Goal: Find contact information: Find contact information

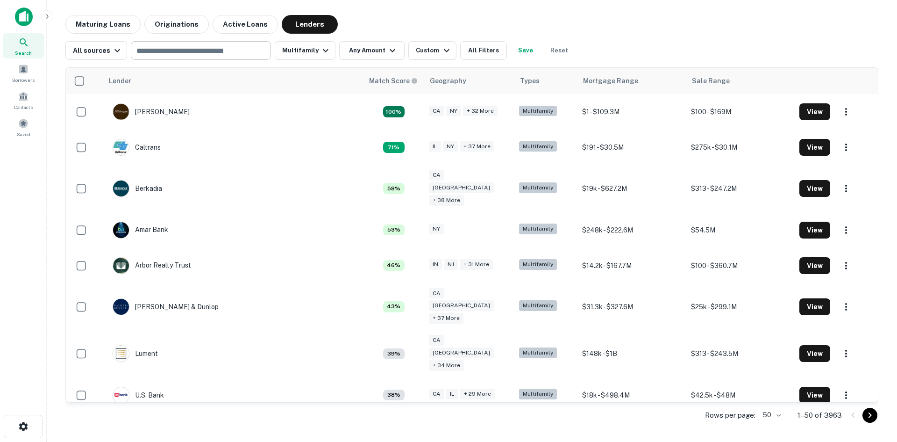
click at [210, 57] on div "​" at bounding box center [201, 50] width 140 height 19
paste input "**********"
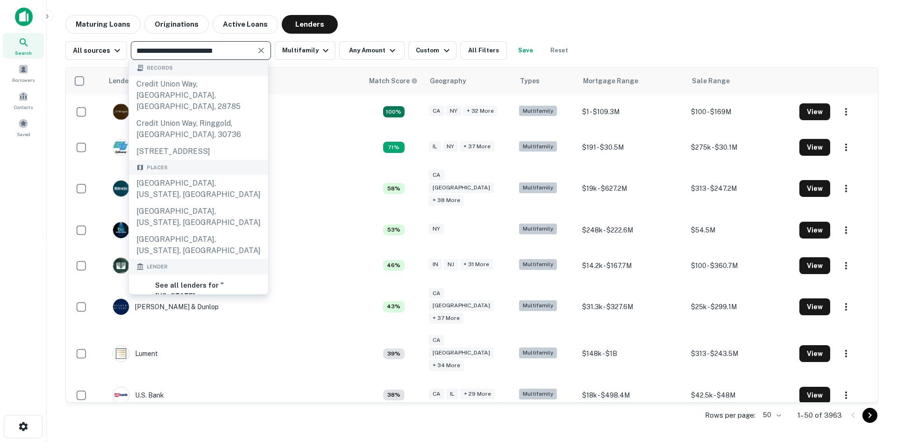
drag, startPoint x: 151, startPoint y: 50, endPoint x: 132, endPoint y: 51, distance: 19.6
click at [134, 51] on input "**********" at bounding box center [193, 50] width 119 height 13
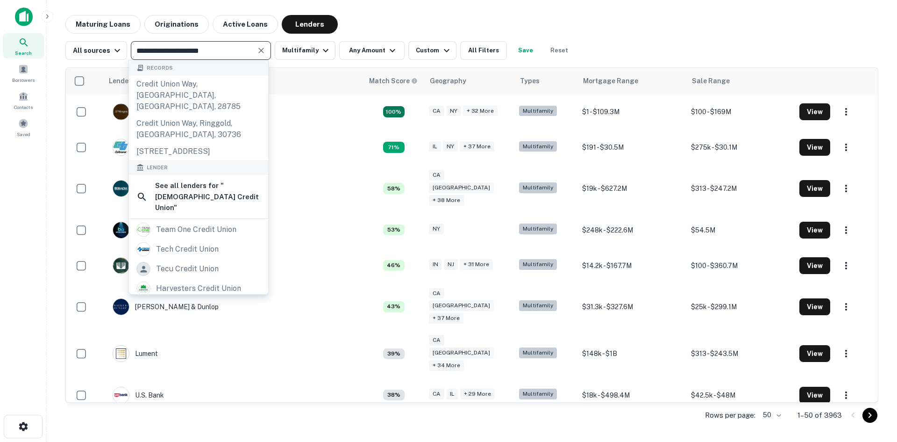
click at [224, 49] on input "**********" at bounding box center [193, 50] width 119 height 13
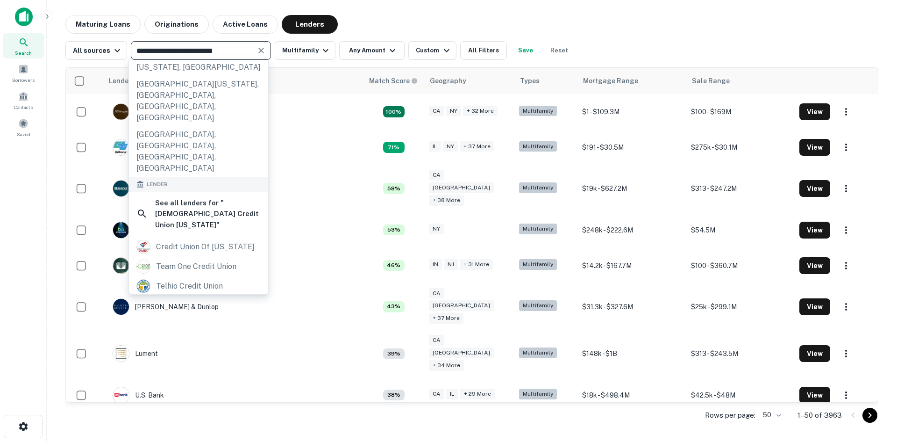
scroll to position [140, 0]
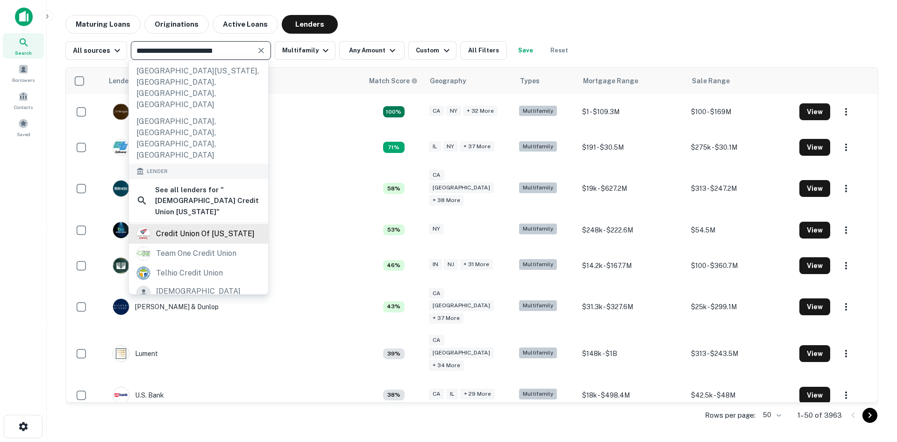
type input "**********"
click at [221, 227] on div "credit union of [US_STATE]" at bounding box center [205, 234] width 99 height 14
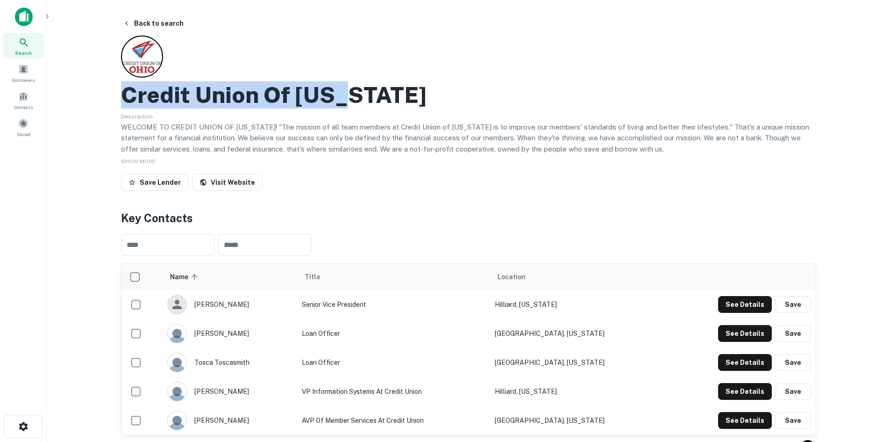
drag, startPoint x: 128, startPoint y: 93, endPoint x: 355, endPoint y: 86, distance: 227.6
click at [355, 86] on div "Credit Union Of [US_STATE]" at bounding box center [468, 94] width 695 height 27
click at [161, 26] on button "Back to search" at bounding box center [153, 23] width 68 height 17
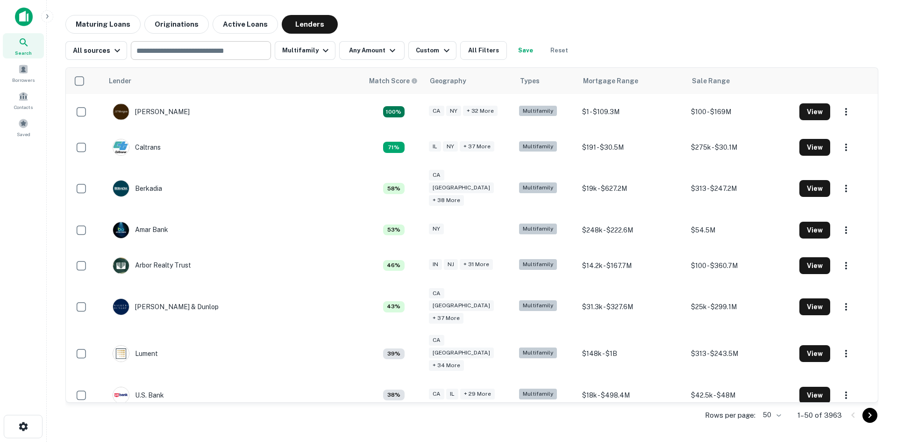
click at [223, 50] on input "text" at bounding box center [200, 50] width 133 height 13
paste input "**********"
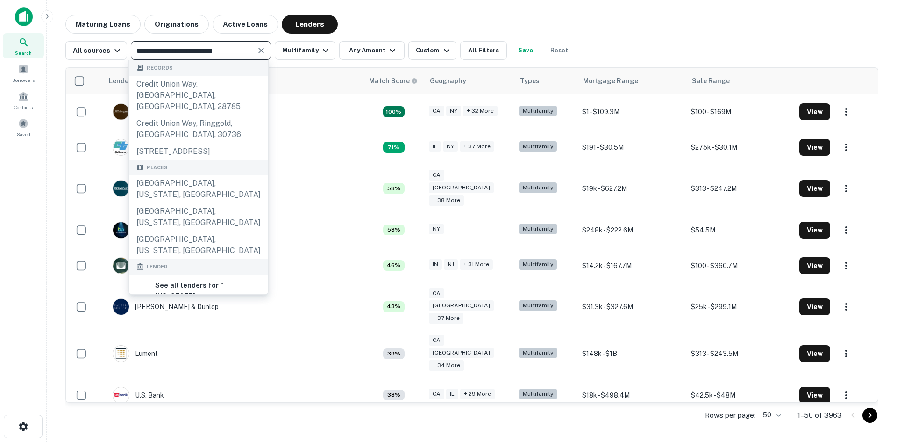
drag, startPoint x: 149, startPoint y: 50, endPoint x: 130, endPoint y: 49, distance: 18.2
click at [131, 49] on div "**********" at bounding box center [201, 50] width 140 height 19
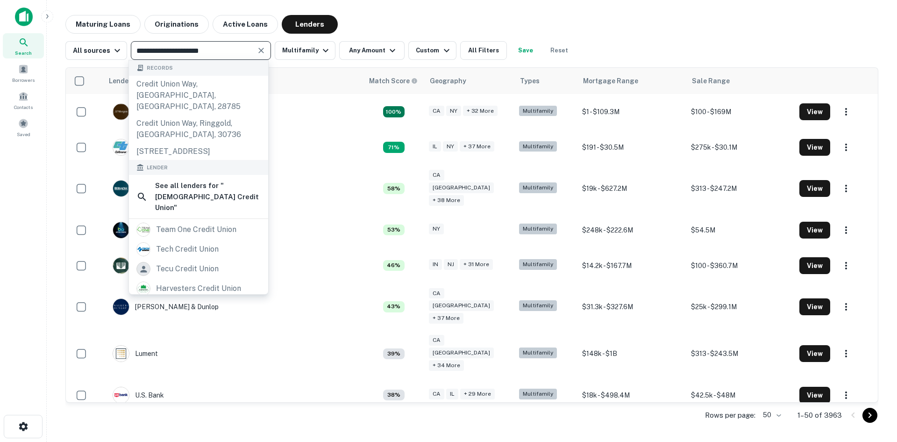
click at [225, 48] on input "**********" at bounding box center [193, 50] width 119 height 13
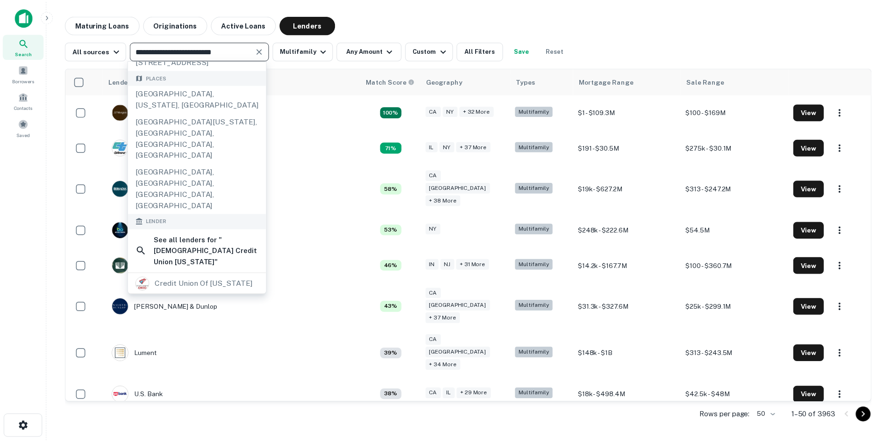
scroll to position [93, 0]
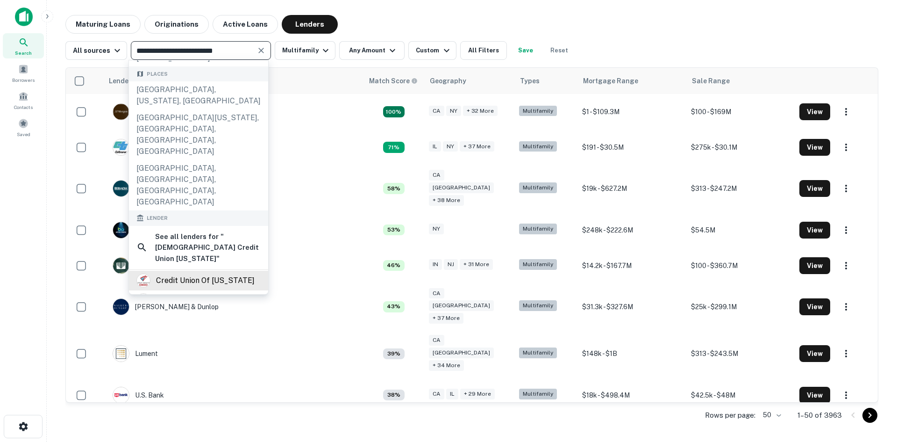
type input "**********"
click at [198, 273] on div "credit union of [US_STATE]" at bounding box center [205, 280] width 99 height 14
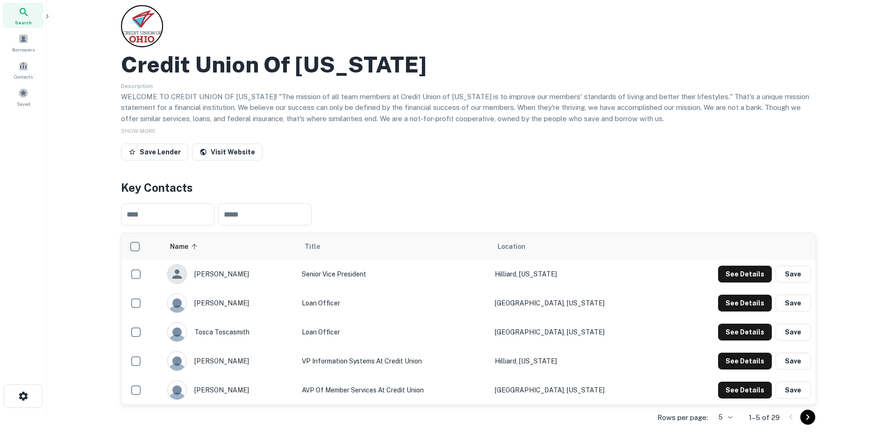
scroll to position [47, 0]
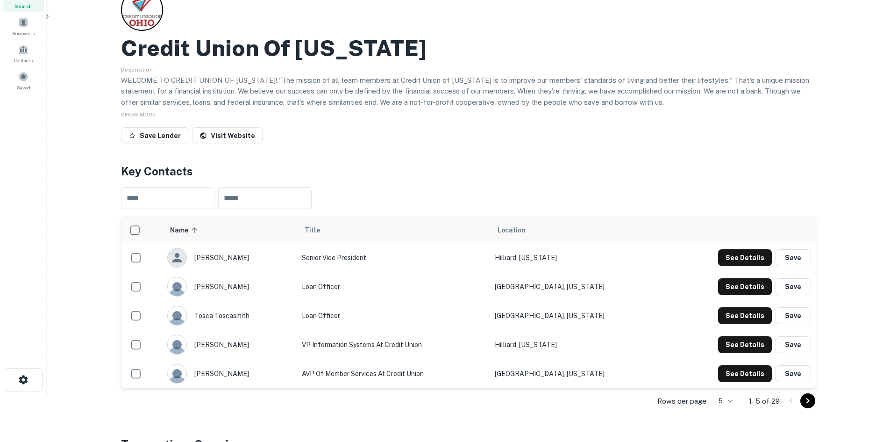
click at [298, 47] on h2 "Credit Union Of [US_STATE]" at bounding box center [274, 48] width 306 height 27
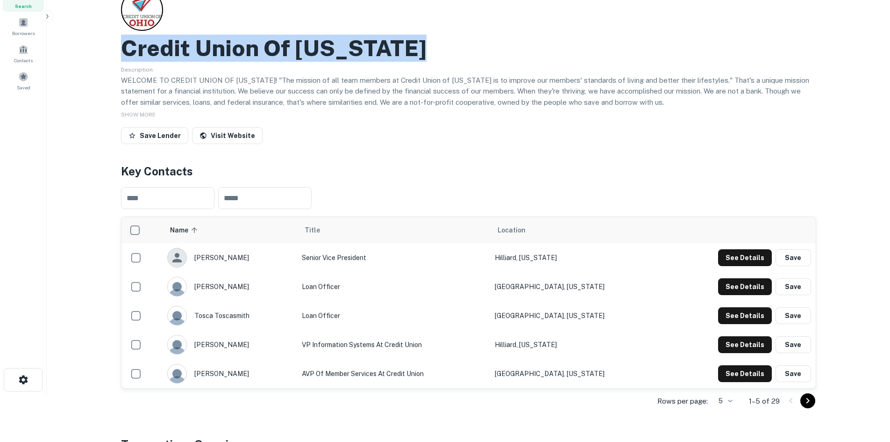
click at [298, 47] on h2 "Credit Union Of [US_STATE]" at bounding box center [274, 48] width 306 height 27
copy h2 "Credit Union Of [US_STATE]"
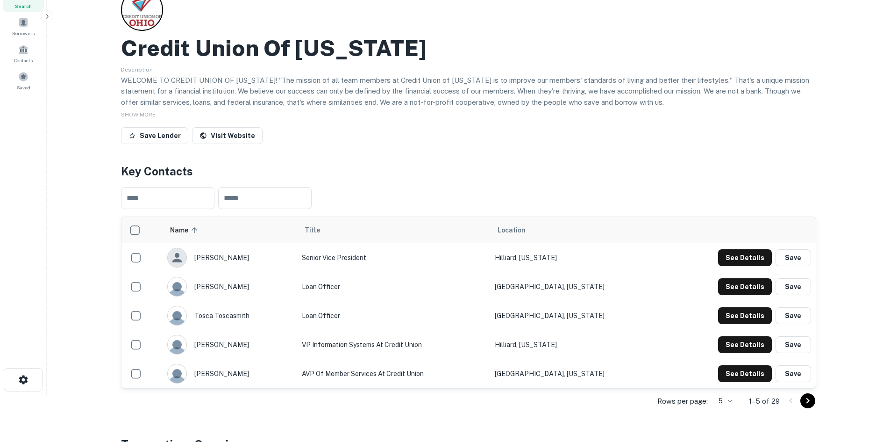
click at [519, 177] on h4 "Key Contacts" at bounding box center [468, 171] width 695 height 17
drag, startPoint x: 545, startPoint y: 257, endPoint x: 587, endPoint y: 257, distance: 42.5
click at [587, 257] on td "Hilliard, [US_STATE]" at bounding box center [577, 257] width 175 height 29
copy td "Hilliard, [US_STATE]"
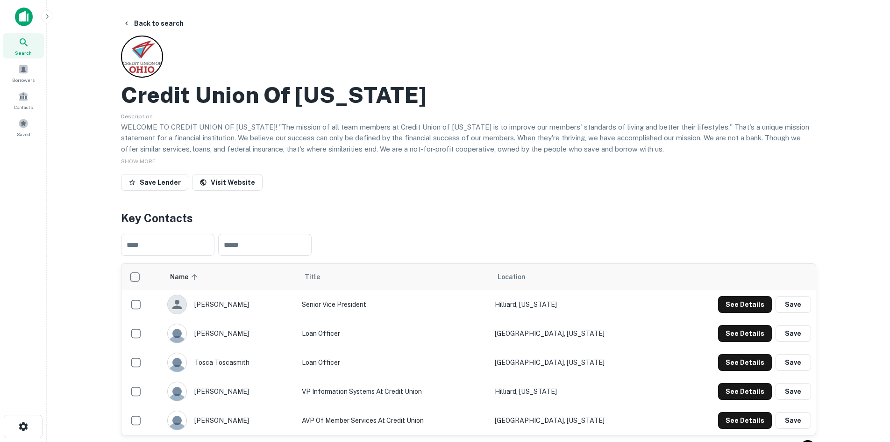
click at [393, 67] on div "Credit Union Of [US_STATE] Description WELCOME TO CREDIT UNION OF [US_STATE]! "…" at bounding box center [468, 115] width 695 height 159
drag, startPoint x: 596, startPoint y: 339, endPoint x: 544, endPoint y: 338, distance: 51.9
click at [544, 338] on td "[GEOGRAPHIC_DATA], [US_STATE]" at bounding box center [577, 333] width 175 height 29
copy td "[GEOGRAPHIC_DATA], [US_STATE]"
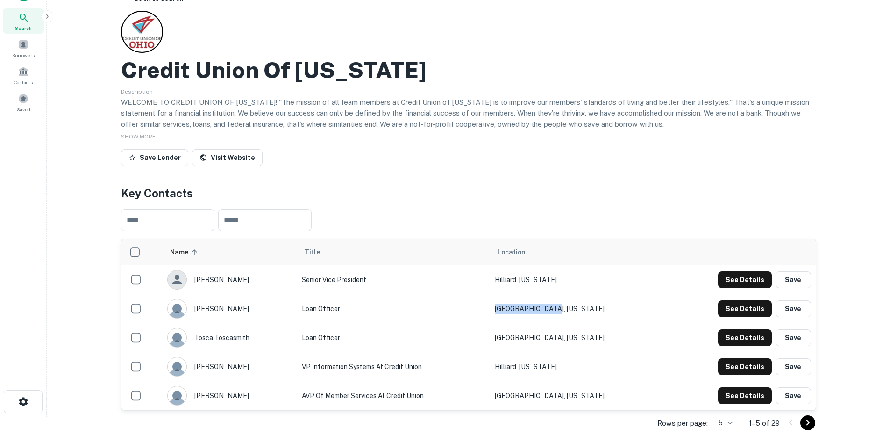
scroll to position [93, 0]
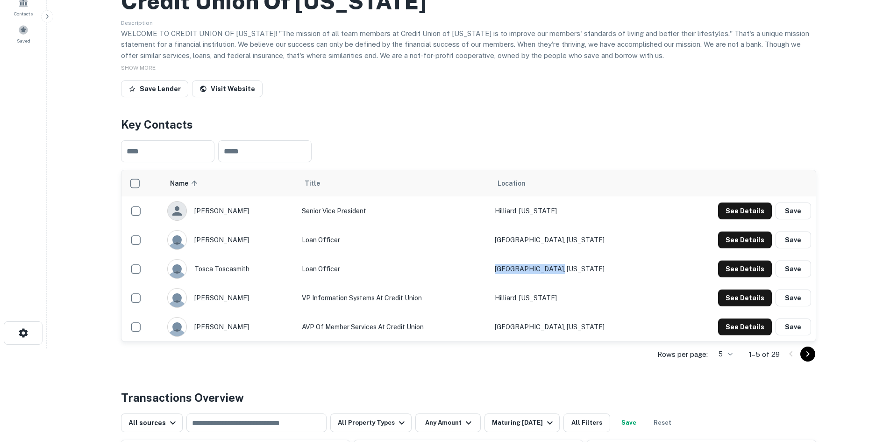
drag, startPoint x: 615, startPoint y: 269, endPoint x: 541, endPoint y: 270, distance: 73.8
click at [541, 270] on td "[GEOGRAPHIC_DATA], [US_STATE]" at bounding box center [577, 268] width 175 height 29
copy td "[GEOGRAPHIC_DATA], [US_STATE]"
click at [739, 270] on button "See Details" at bounding box center [745, 268] width 54 height 17
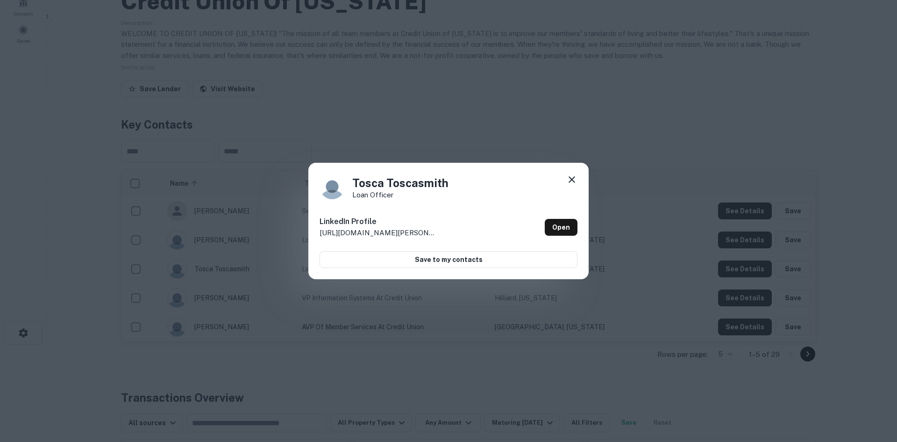
click at [571, 177] on icon at bounding box center [571, 179] width 11 height 11
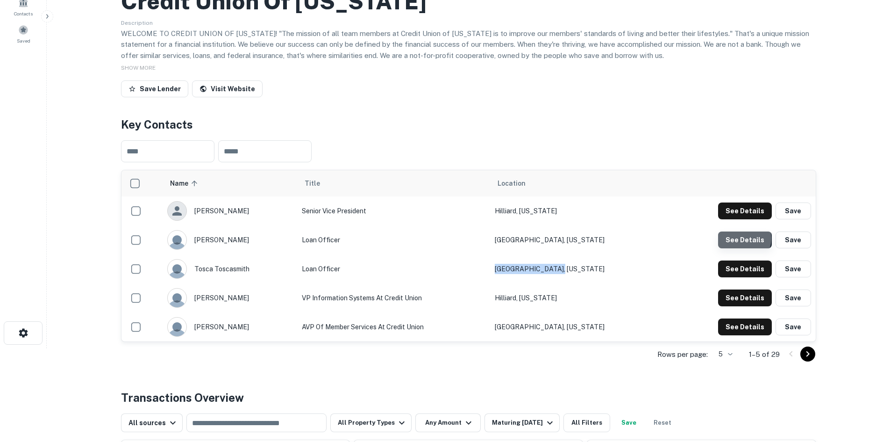
click at [743, 238] on button "See Details" at bounding box center [745, 239] width 54 height 17
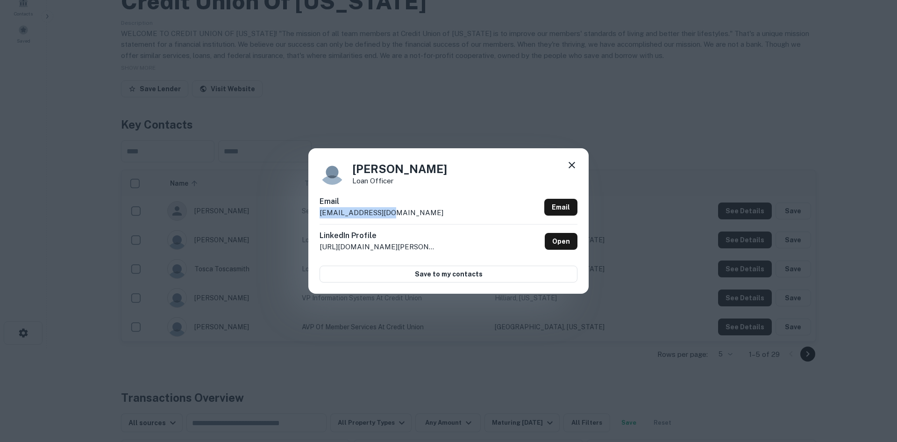
drag, startPoint x: 399, startPoint y: 215, endPoint x: 314, endPoint y: 216, distance: 84.6
click at [314, 216] on div "[PERSON_NAME] Loan Officer Email [EMAIL_ADDRESS][DOMAIN_NAME] Email LinkedIn Pr…" at bounding box center [448, 220] width 280 height 145
copy p "[EMAIL_ADDRESS][DOMAIN_NAME]"
drag, startPoint x: 421, startPoint y: 171, endPoint x: 348, endPoint y: 171, distance: 72.4
click at [348, 171] on div "[PERSON_NAME] Loan Officer" at bounding box center [449, 171] width 258 height 25
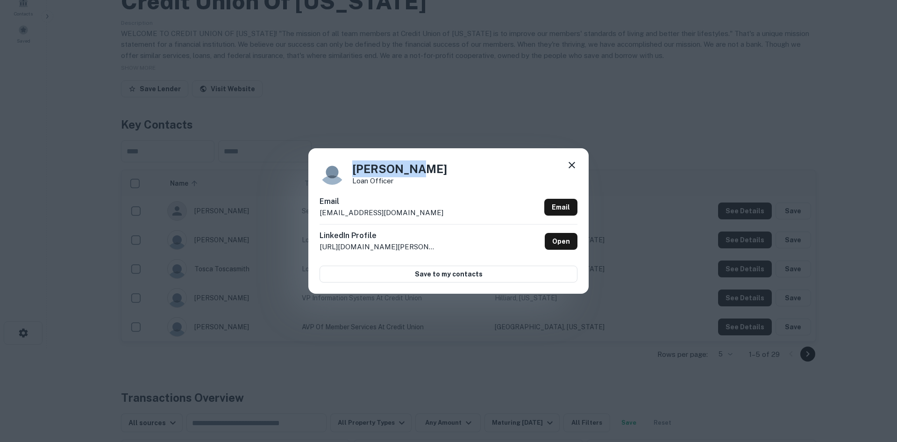
copy h4 "[PERSON_NAME]"
drag, startPoint x: 383, startPoint y: 180, endPoint x: 346, endPoint y: 181, distance: 37.4
click at [346, 181] on div "[PERSON_NAME] Loan Officer" at bounding box center [449, 171] width 258 height 25
copy div "[PERSON_NAME] Loan Officer"
click at [368, 183] on p "Loan Officer" at bounding box center [399, 180] width 95 height 7
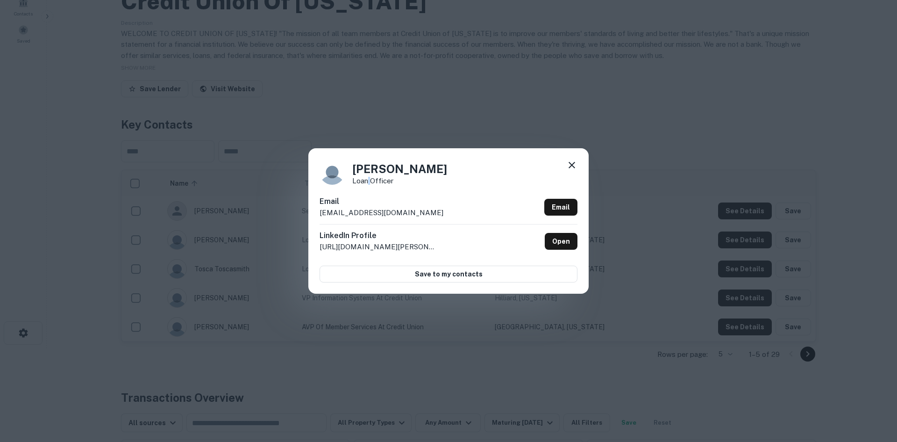
click at [368, 183] on p "Loan Officer" at bounding box center [399, 180] width 95 height 7
drag, startPoint x: 452, startPoint y: 100, endPoint x: 447, endPoint y: 102, distance: 5.9
click at [452, 100] on div "[PERSON_NAME] Loan Officer Email [EMAIL_ADDRESS][DOMAIN_NAME] Email LinkedIn Pr…" at bounding box center [448, 221] width 897 height 442
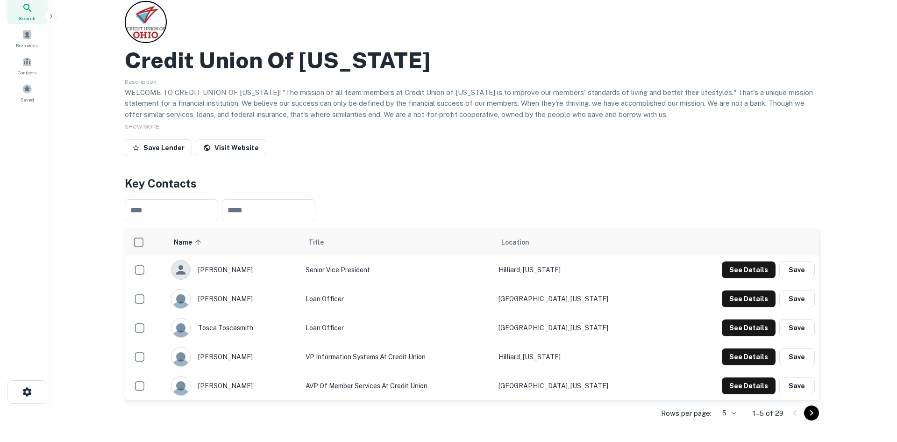
scroll to position [0, 0]
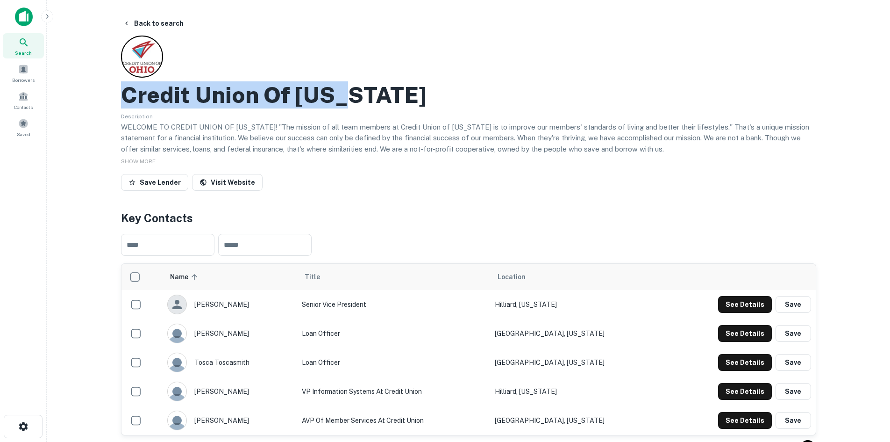
drag, startPoint x: 351, startPoint y: 96, endPoint x: 121, endPoint y: 96, distance: 230.4
click at [121, 96] on div "Credit Union Of [US_STATE]" at bounding box center [468, 94] width 695 height 27
copy h2 "Credit Union Of [US_STATE]"
click at [162, 29] on button "Back to search" at bounding box center [153, 23] width 68 height 17
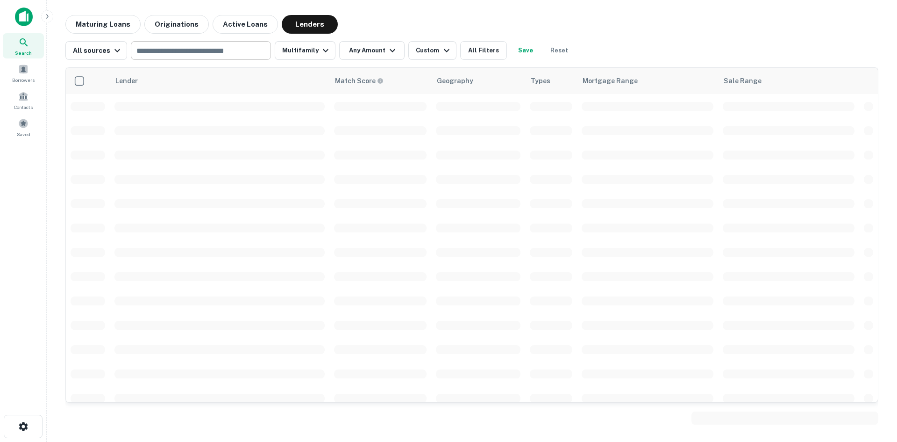
click at [201, 48] on input "text" at bounding box center [200, 50] width 133 height 13
paste input "**********"
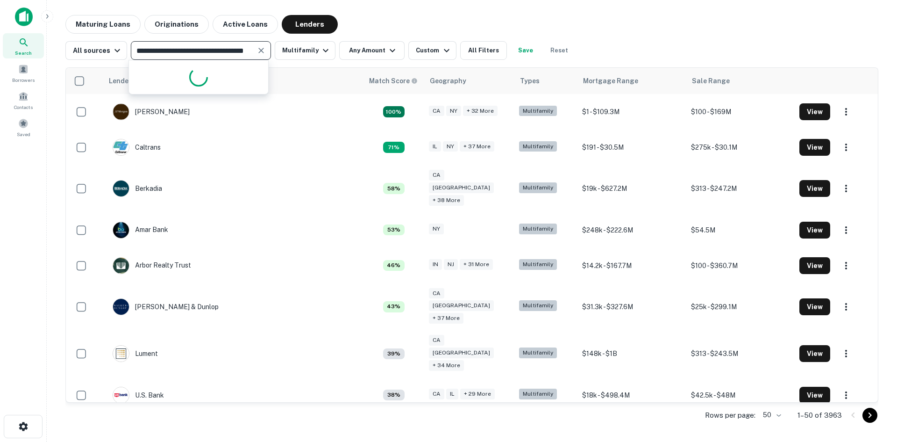
scroll to position [0, 24]
type input "**********"
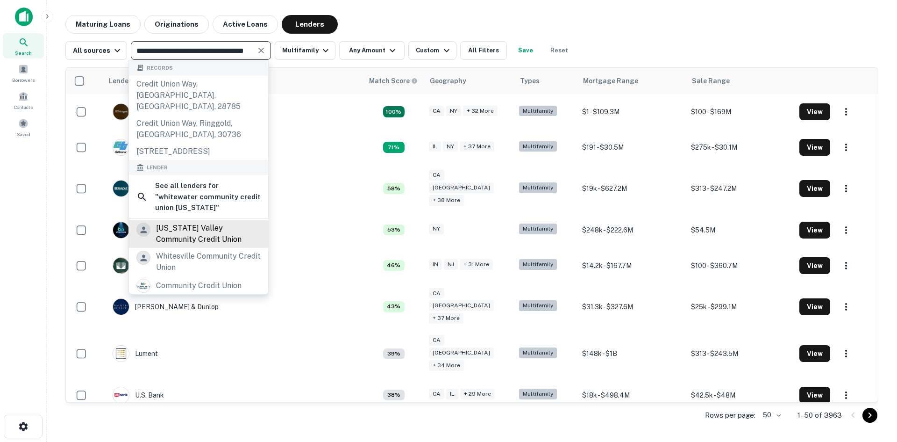
click at [181, 229] on div "[US_STATE] valley community credit union" at bounding box center [208, 233] width 105 height 22
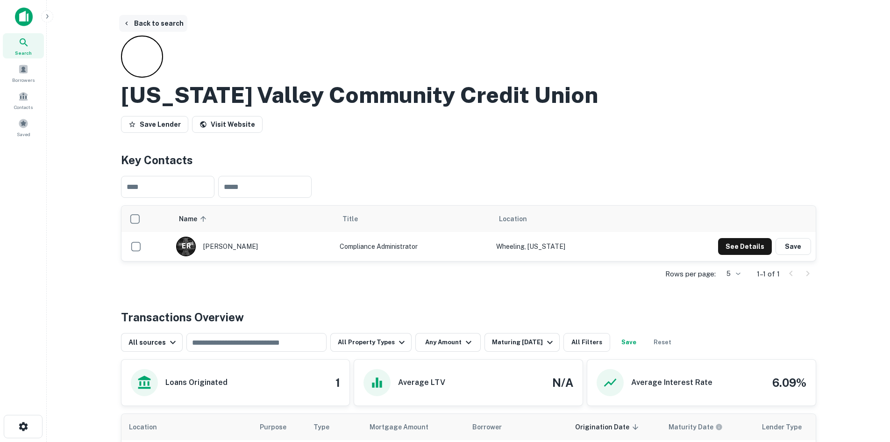
click at [150, 18] on button "Back to search" at bounding box center [153, 23] width 68 height 17
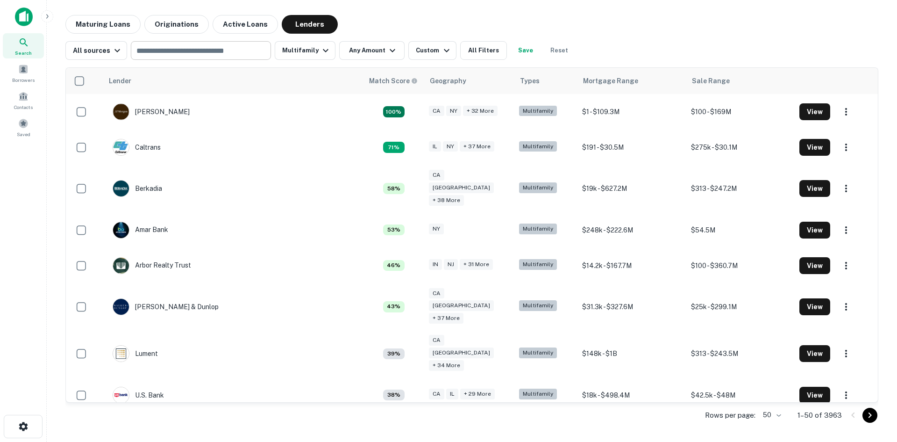
click at [193, 52] on input "text" at bounding box center [200, 50] width 133 height 13
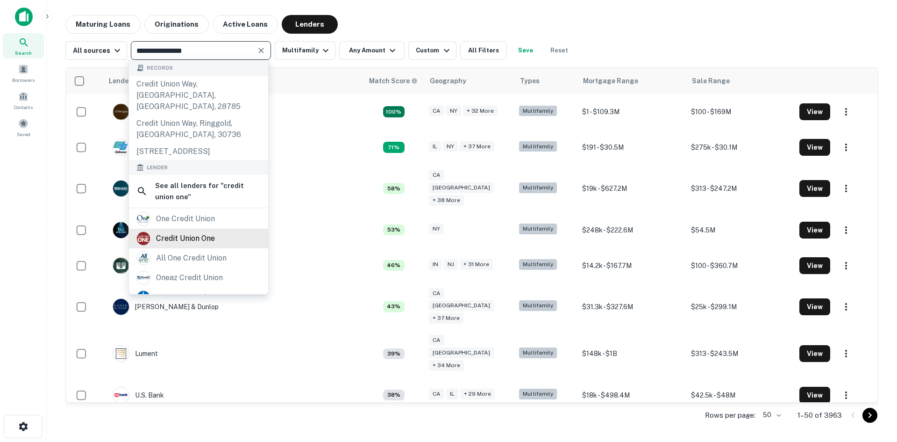
type input "**********"
click at [197, 237] on div "credit union one" at bounding box center [185, 238] width 59 height 14
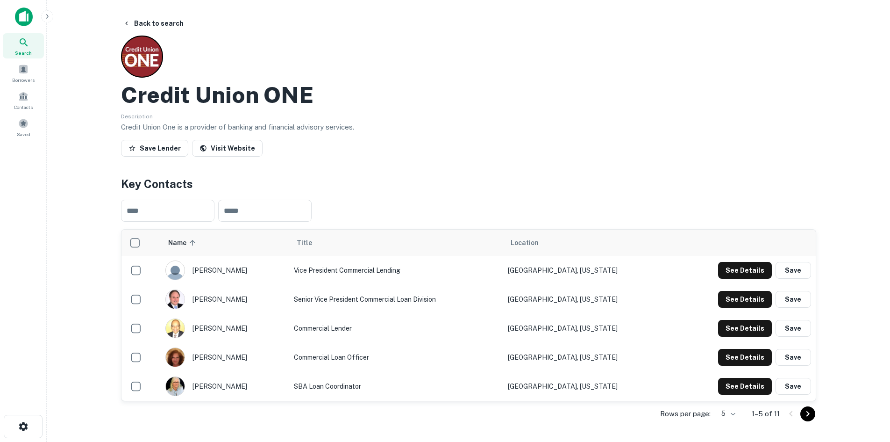
click at [804, 416] on icon "Go to next page" at bounding box center [807, 413] width 11 height 11
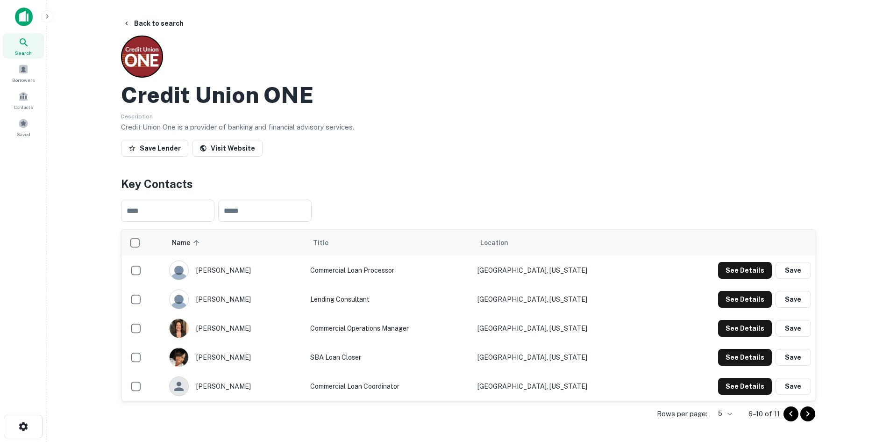
click at [804, 416] on icon "Go to next page" at bounding box center [807, 413] width 11 height 11
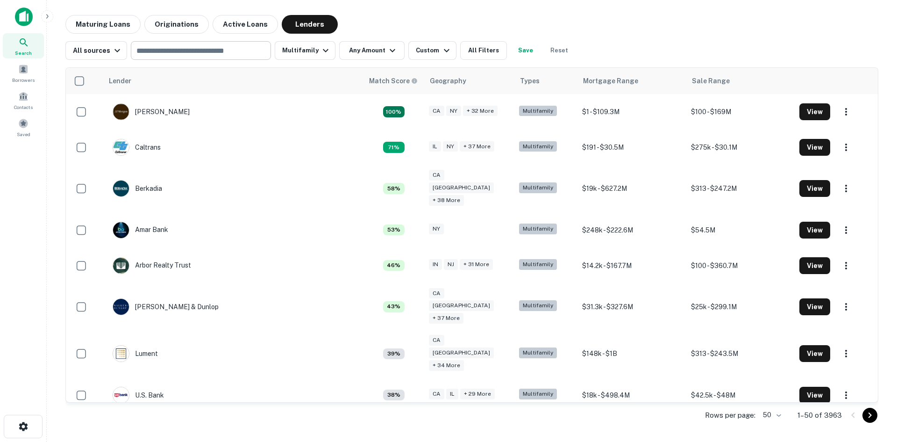
click at [172, 48] on input "text" at bounding box center [200, 50] width 133 height 13
paste input "**********"
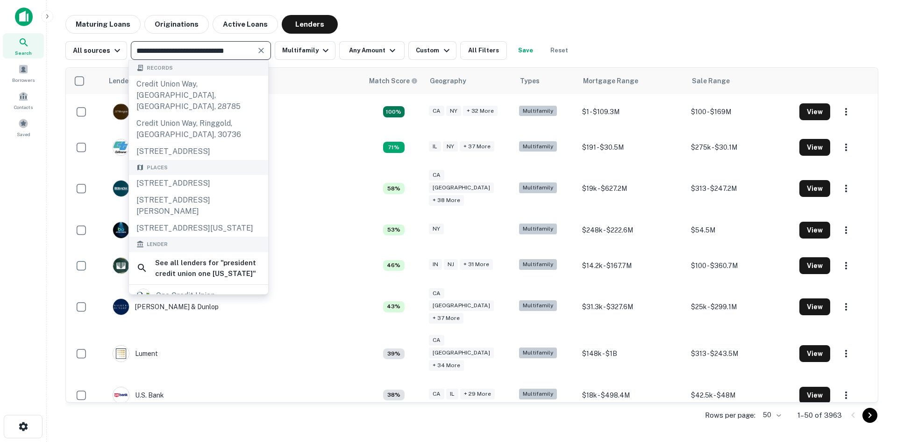
drag, startPoint x: 242, startPoint y: 52, endPoint x: 227, endPoint y: 51, distance: 14.5
click at [227, 51] on input "**********" at bounding box center [193, 50] width 119 height 13
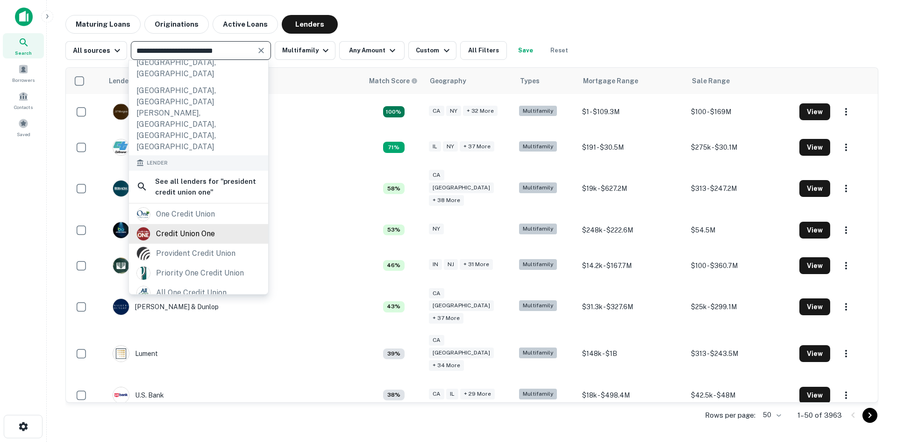
scroll to position [199, 0]
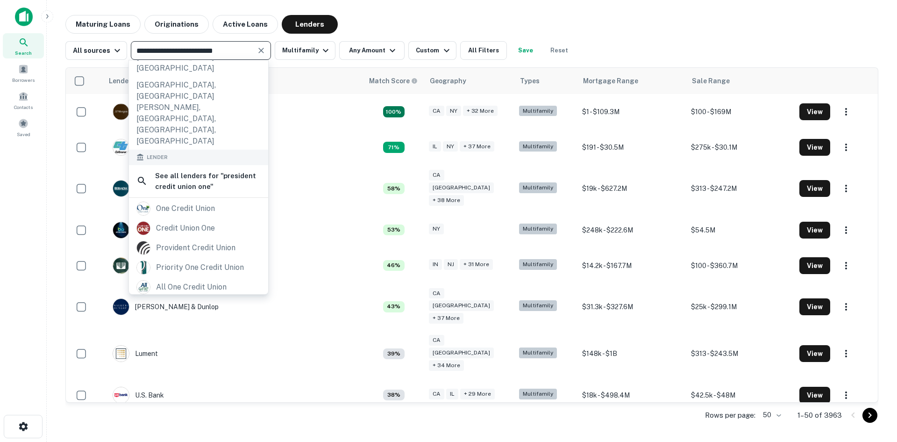
type input "**********"
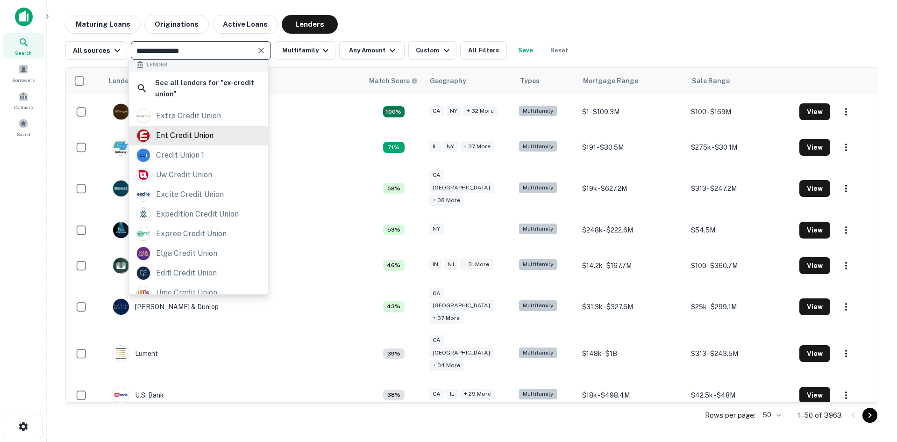
scroll to position [111, 0]
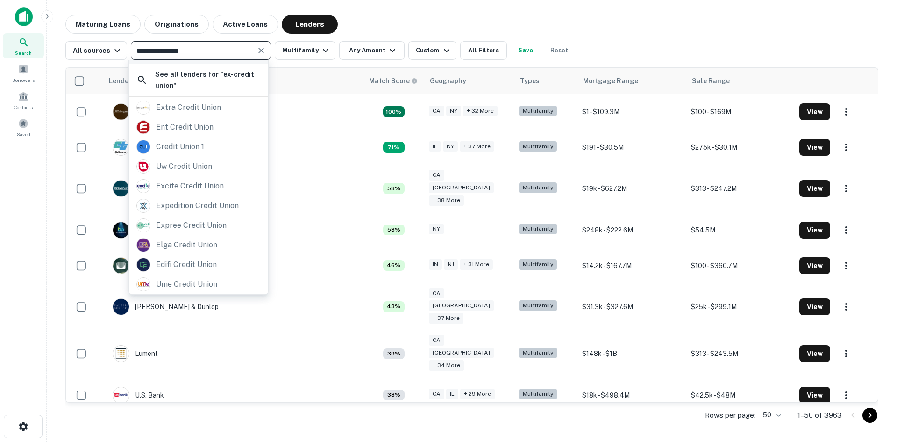
type input "**********"
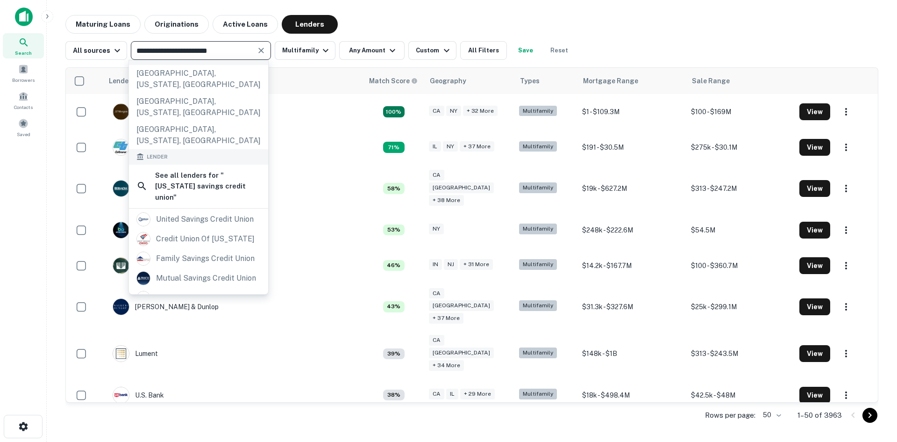
scroll to position [93, 0]
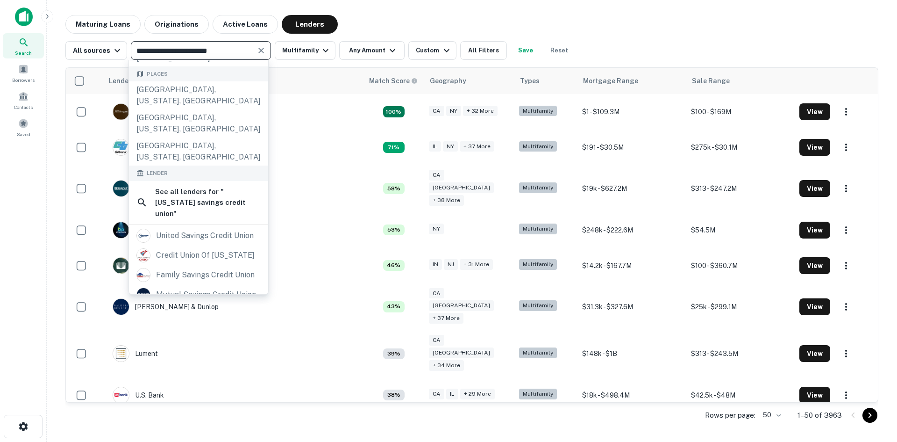
drag, startPoint x: 149, startPoint y: 50, endPoint x: 134, endPoint y: 50, distance: 15.0
click at [134, 50] on input "**********" at bounding box center [193, 50] width 119 height 13
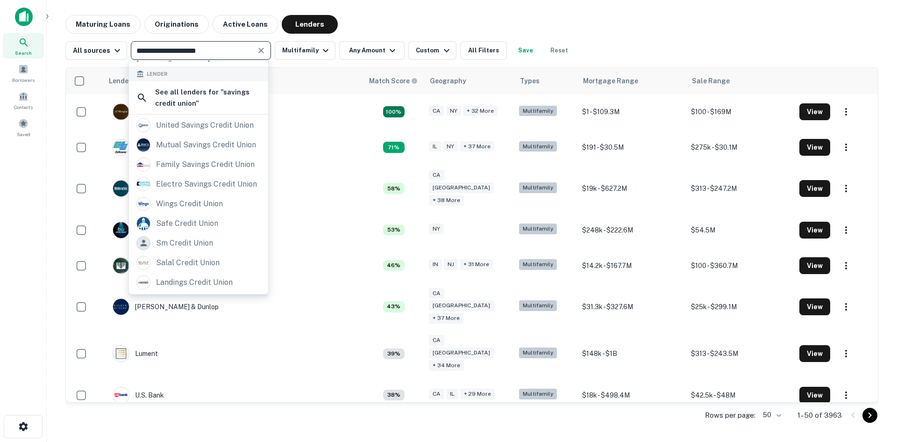
click at [222, 51] on input "**********" at bounding box center [193, 50] width 119 height 13
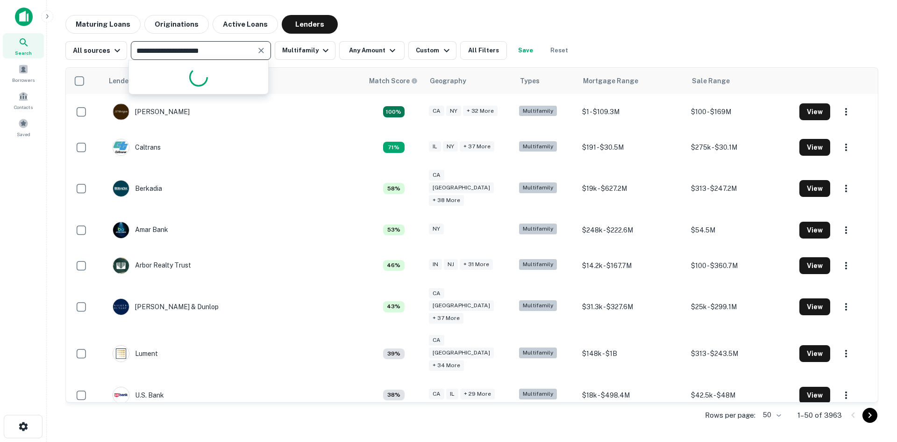
paste input "*****"
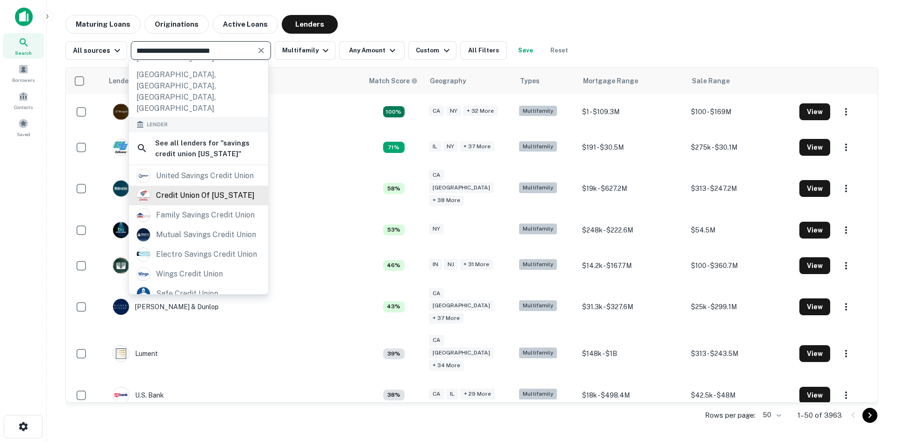
scroll to position [210, 0]
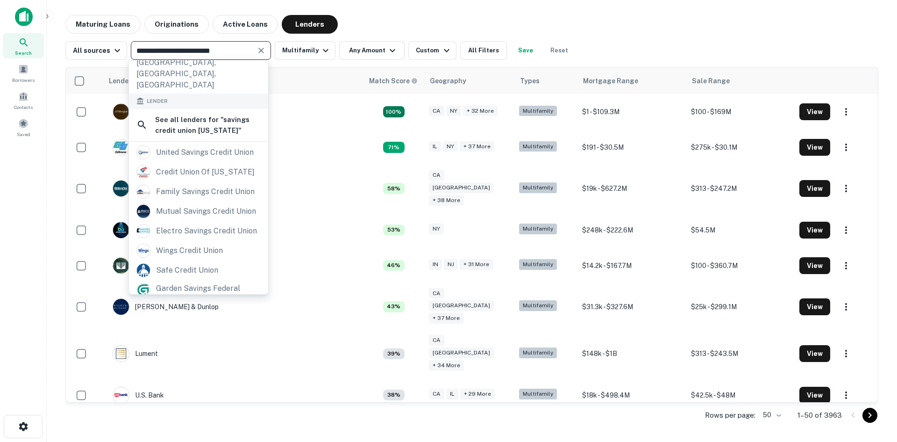
type input "**********"
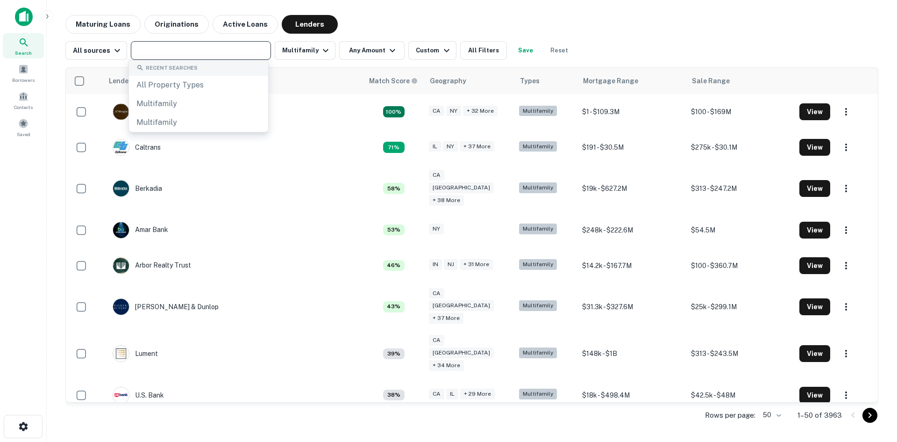
click at [175, 47] on input "text" at bounding box center [200, 50] width 133 height 13
paste input "**********"
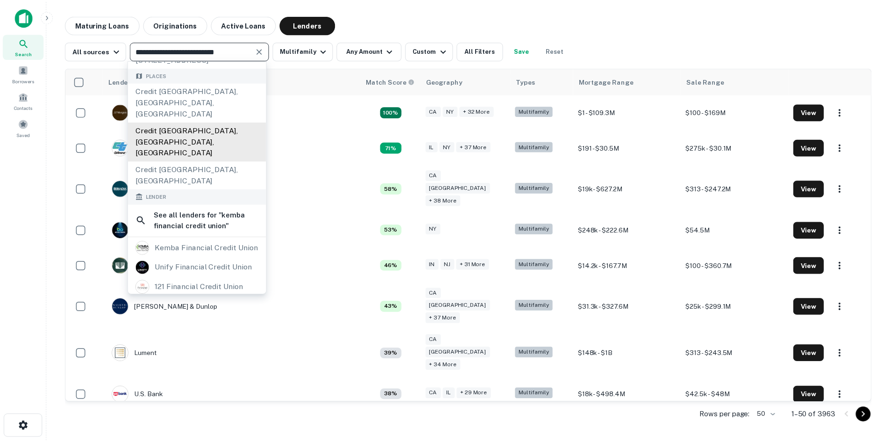
scroll to position [93, 0]
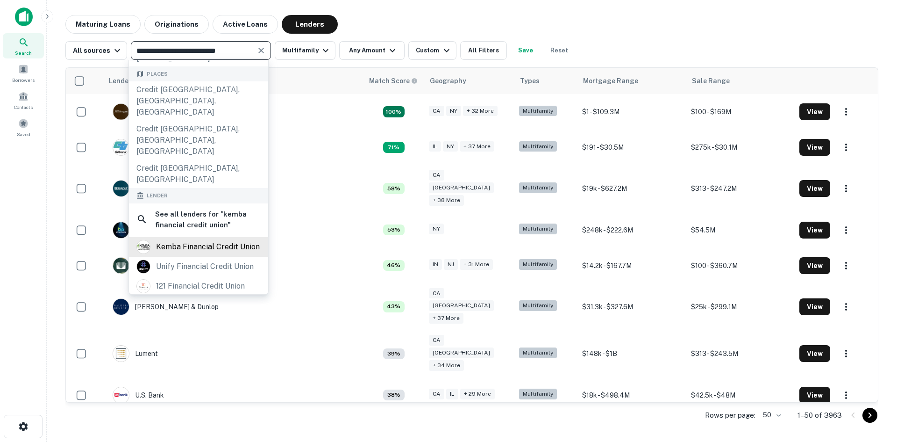
type input "**********"
click at [172, 240] on div "kemba financial credit union" at bounding box center [208, 247] width 104 height 14
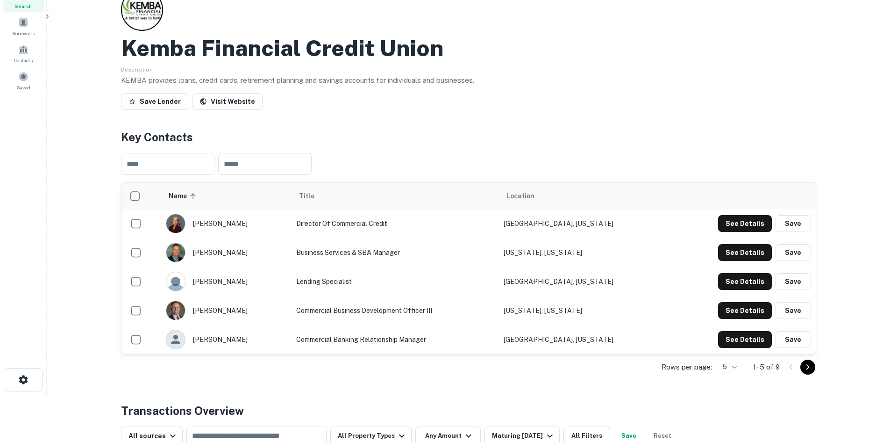
scroll to position [93, 0]
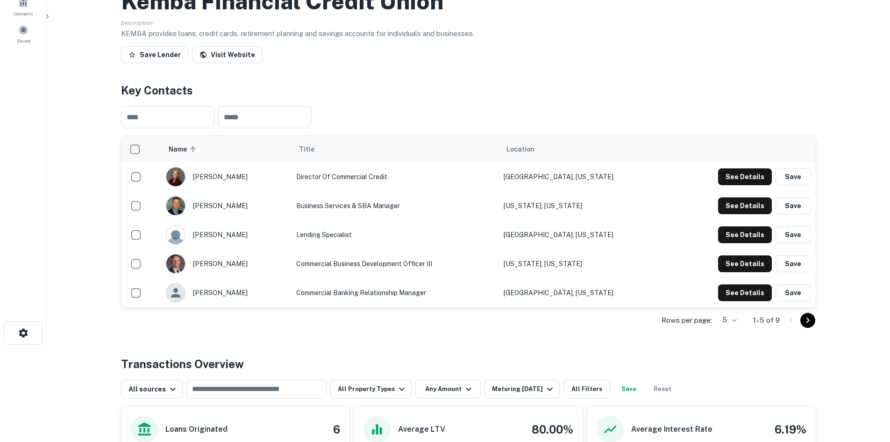
click at [807, 321] on icon "Go to next page" at bounding box center [807, 320] width 3 height 6
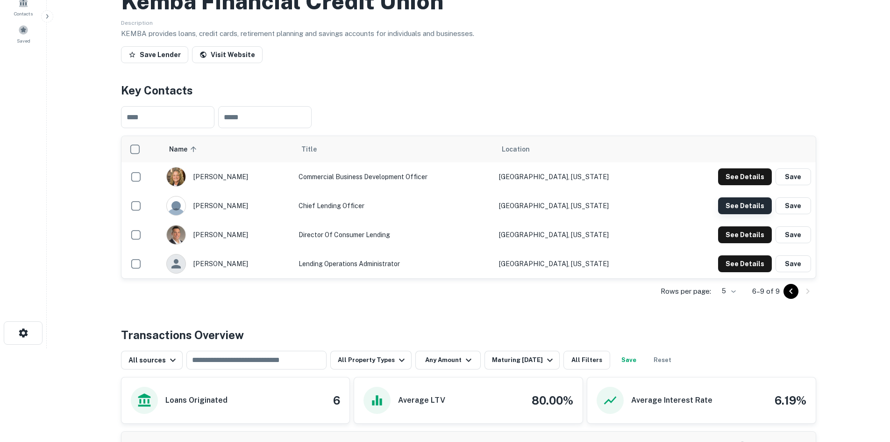
click at [736, 200] on button "See Details" at bounding box center [745, 205] width 54 height 17
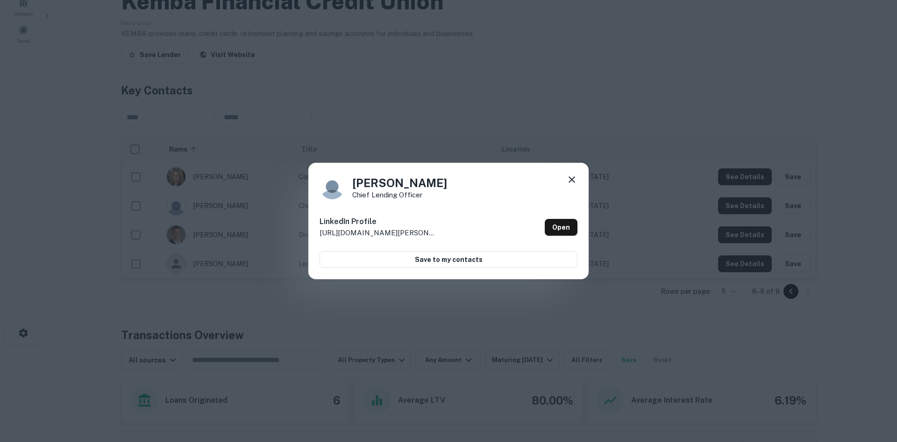
click at [573, 179] on icon at bounding box center [572, 179] width 7 height 7
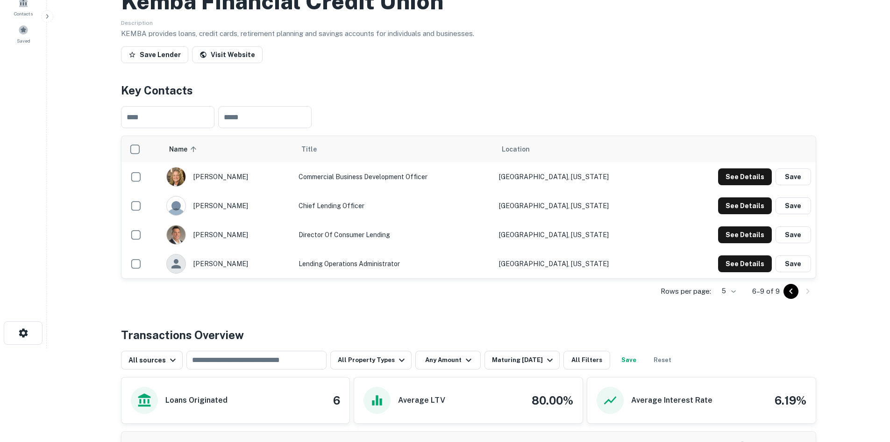
click at [792, 291] on icon "Go to previous page" at bounding box center [790, 290] width 11 height 11
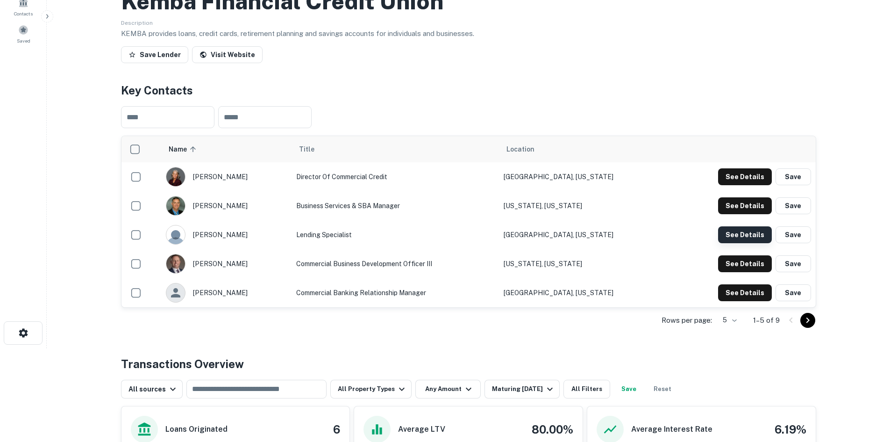
click at [731, 234] on button "See Details" at bounding box center [745, 234] width 54 height 17
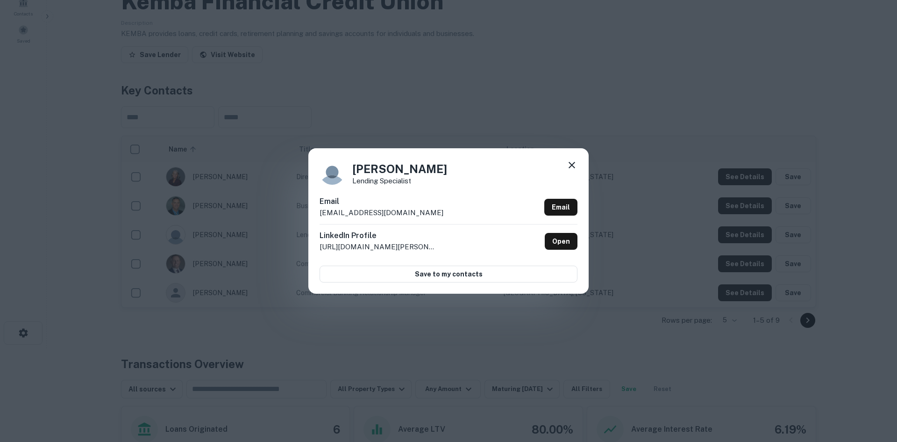
click at [571, 166] on icon at bounding box center [571, 164] width 11 height 11
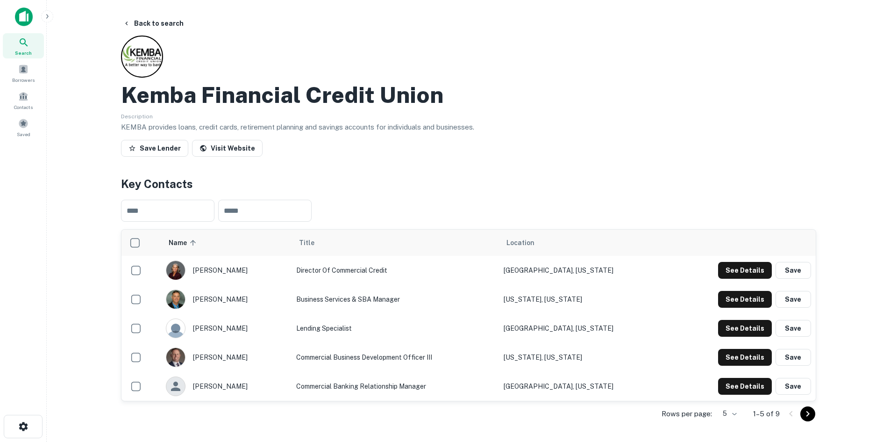
scroll to position [47, 0]
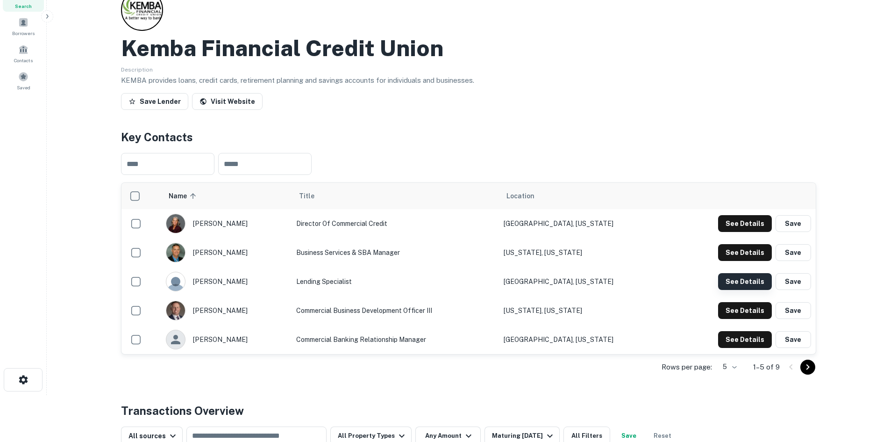
click at [733, 283] on button "See Details" at bounding box center [745, 281] width 54 height 17
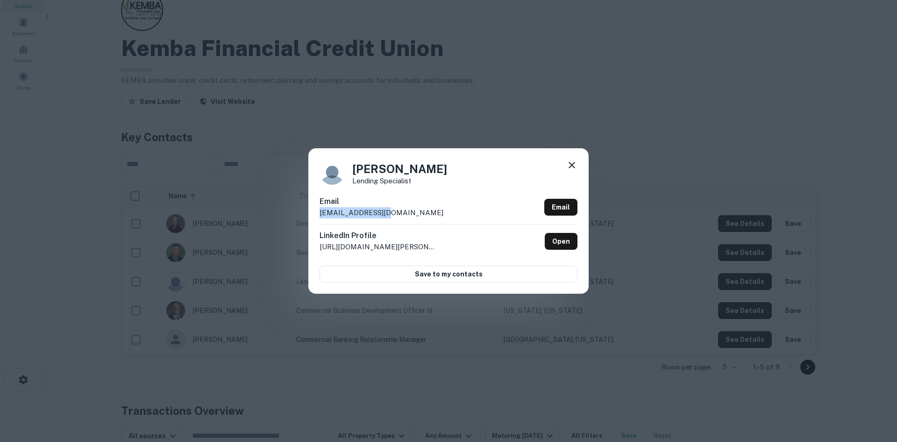
drag, startPoint x: 397, startPoint y: 217, endPoint x: 311, endPoint y: 217, distance: 85.5
click at [311, 217] on div "[PERSON_NAME] Lending Specialist Email [EMAIL_ADDRESS][DOMAIN_NAME] Email Linke…" at bounding box center [448, 220] width 280 height 145
copy p "[EMAIL_ADDRESS][DOMAIN_NAME]"
drag, startPoint x: 412, startPoint y: 182, endPoint x: 350, endPoint y: 183, distance: 61.7
click at [350, 183] on div "[PERSON_NAME] Lending Specialist" at bounding box center [449, 171] width 258 height 25
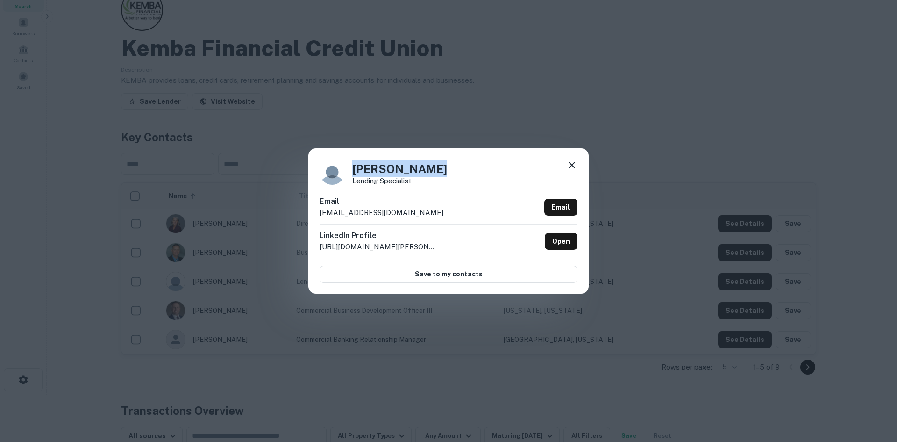
drag, startPoint x: 403, startPoint y: 168, endPoint x: 355, endPoint y: 169, distance: 47.7
click at [355, 169] on div "[PERSON_NAME] Lending Specialist" at bounding box center [449, 171] width 258 height 25
drag, startPoint x: 540, startPoint y: 136, endPoint x: 519, endPoint y: 128, distance: 23.3
click at [540, 136] on div "[PERSON_NAME] Lending Specialist Email [EMAIL_ADDRESS][DOMAIN_NAME] Email Linke…" at bounding box center [448, 221] width 897 height 442
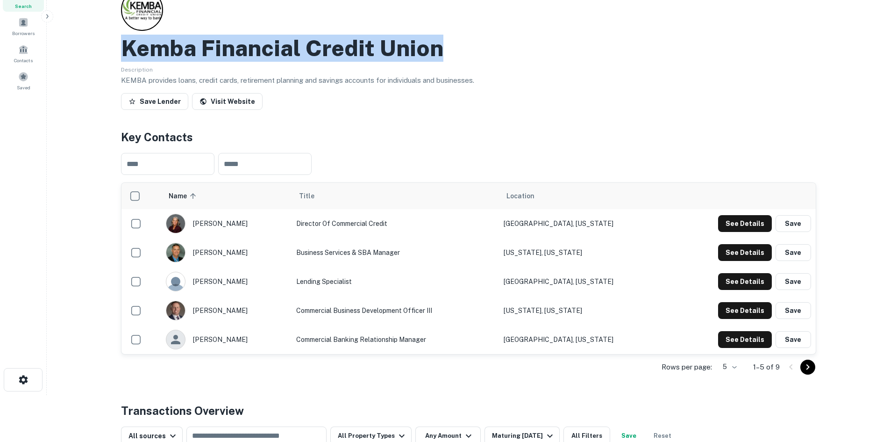
drag, startPoint x: 468, startPoint y: 51, endPoint x: 127, endPoint y: 49, distance: 341.1
click at [121, 49] on div "Kemba Financial Credit Union" at bounding box center [468, 48] width 695 height 27
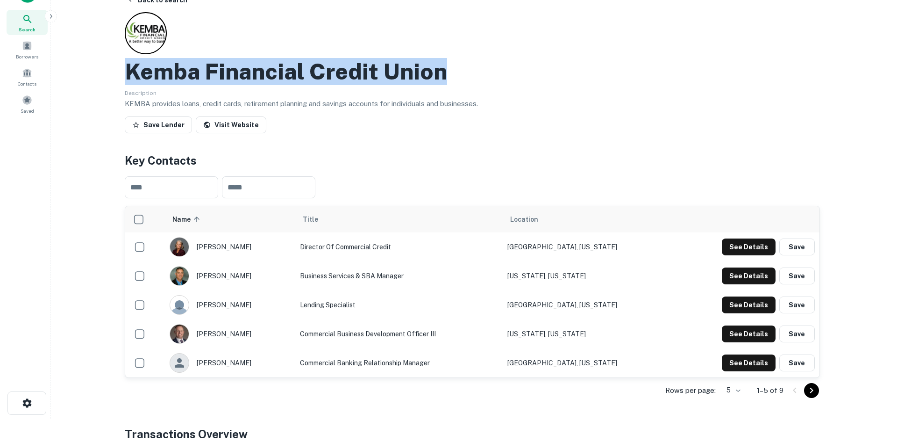
scroll to position [0, 0]
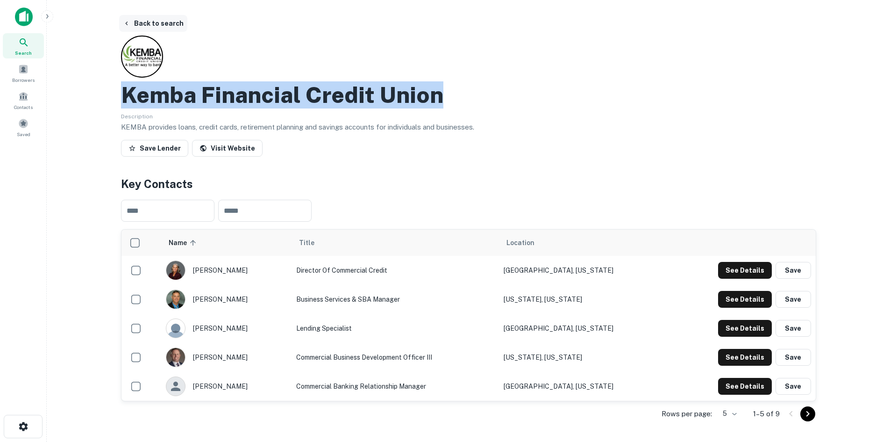
click at [172, 24] on button "Back to search" at bounding box center [153, 23] width 68 height 17
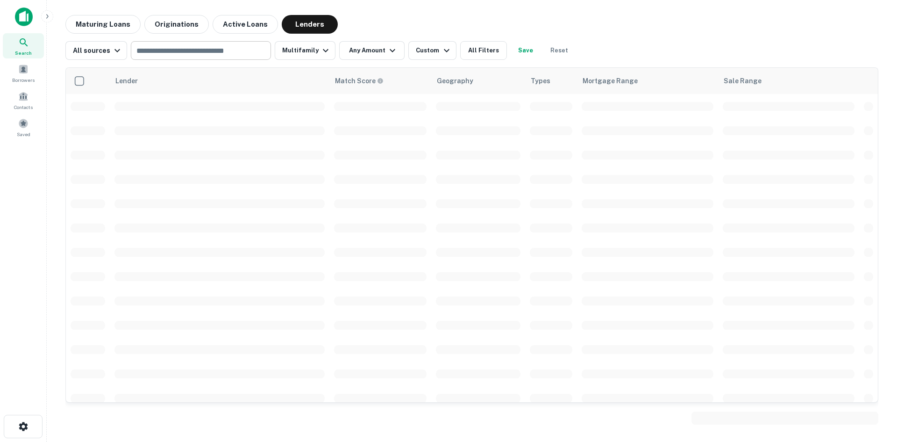
click at [199, 50] on input "text" at bounding box center [200, 50] width 133 height 13
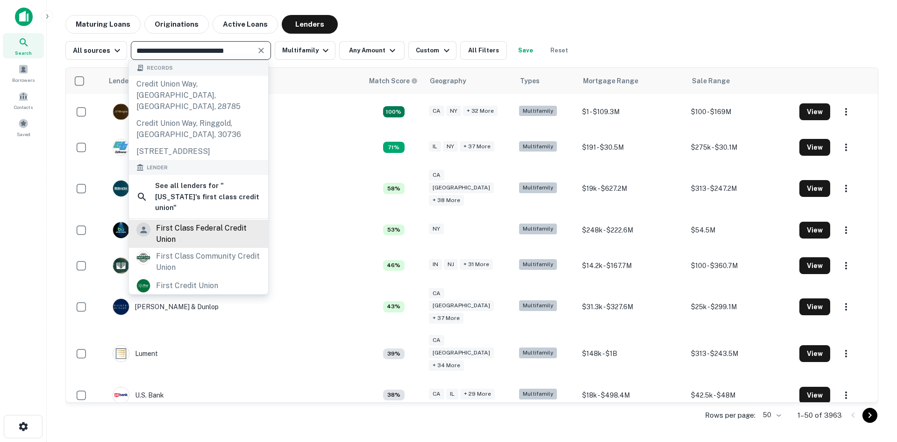
type input "**********"
click at [176, 224] on div "first class federal credit union" at bounding box center [208, 233] width 105 height 22
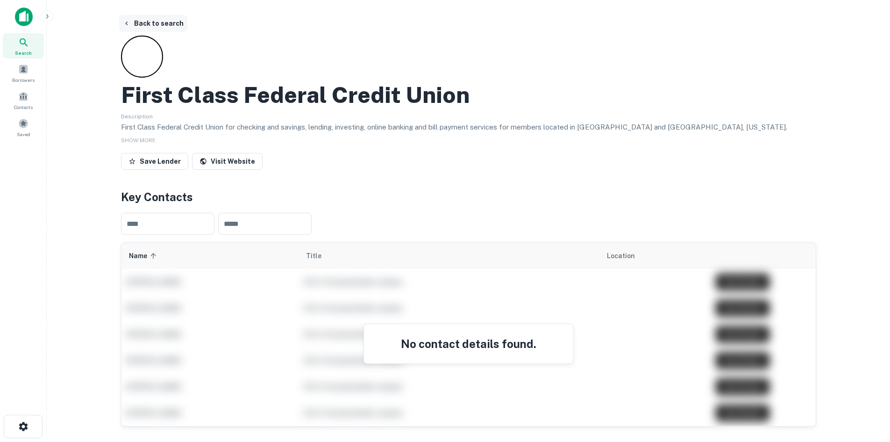
click at [147, 20] on button "Back to search" at bounding box center [153, 23] width 68 height 17
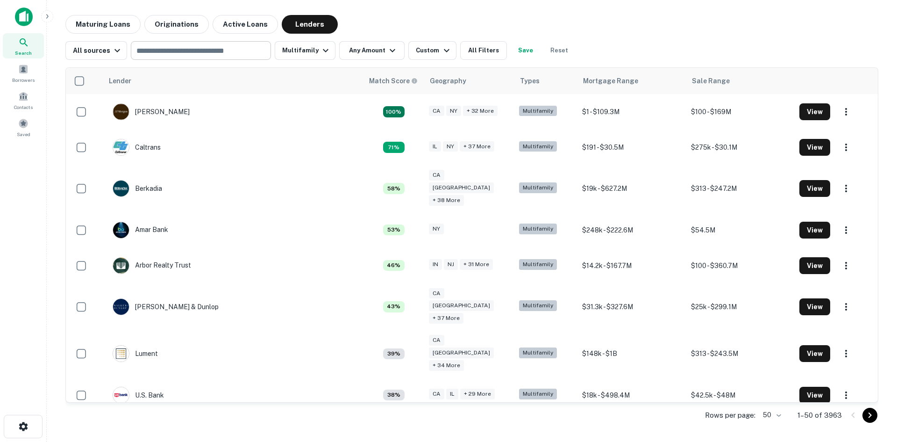
click at [183, 48] on input "text" at bounding box center [200, 50] width 133 height 13
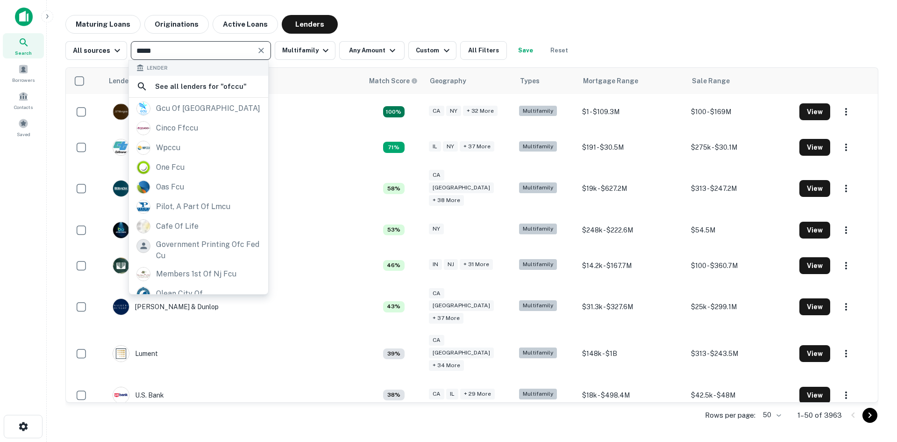
drag, startPoint x: 163, startPoint y: 50, endPoint x: 145, endPoint y: 48, distance: 18.3
click at [145, 48] on input "*****" at bounding box center [193, 50] width 119 height 13
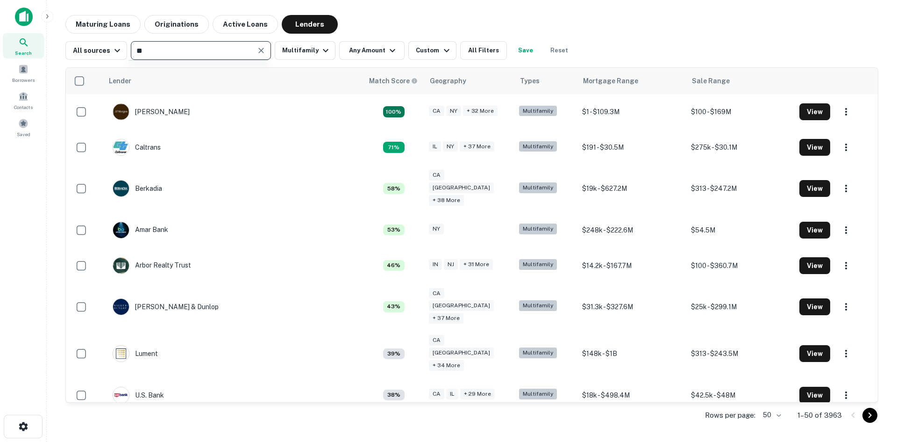
type input "*"
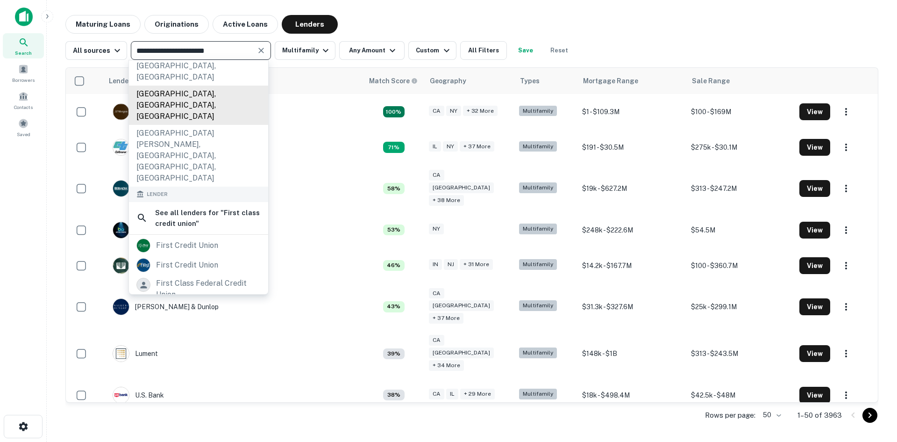
scroll to position [140, 0]
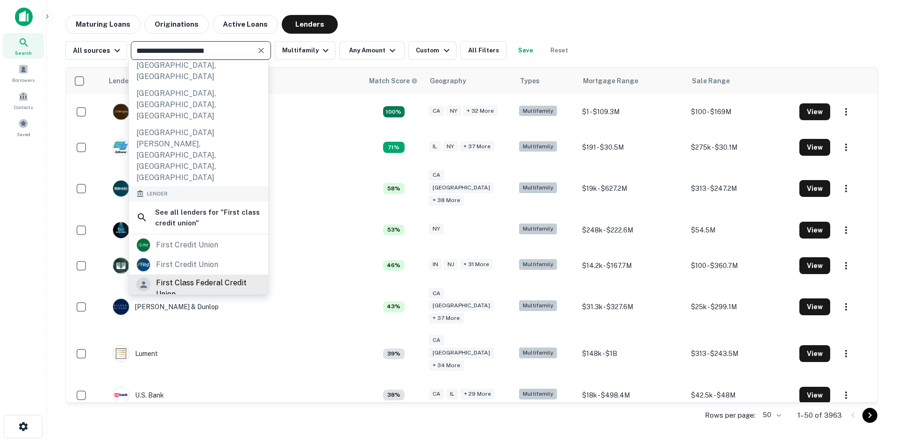
type input "**********"
click at [201, 277] on div "first class federal credit union" at bounding box center [208, 288] width 105 height 22
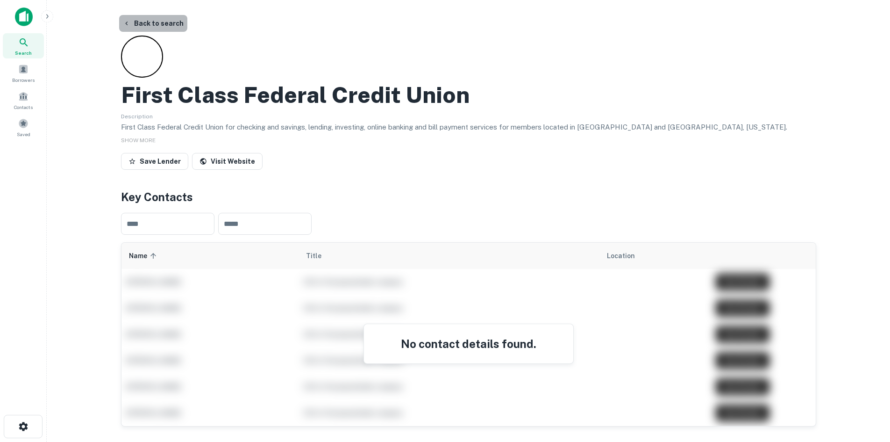
click at [167, 26] on button "Back to search" at bounding box center [153, 23] width 68 height 17
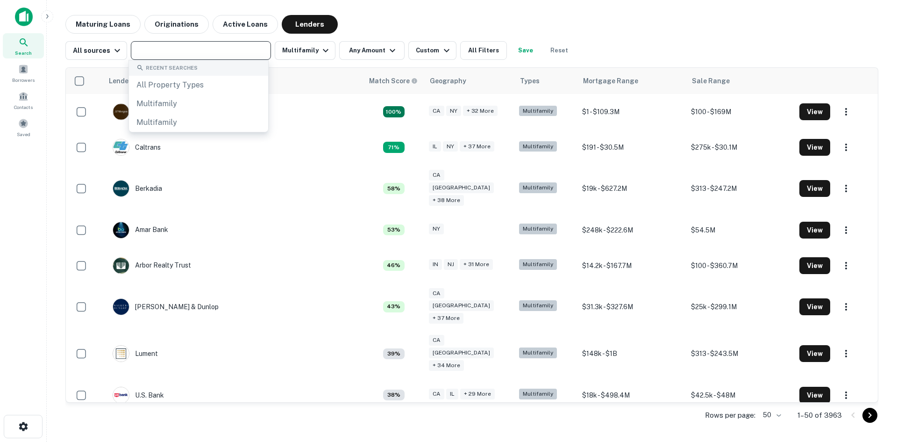
click at [213, 52] on input "text" at bounding box center [200, 50] width 133 height 13
paste input "**********"
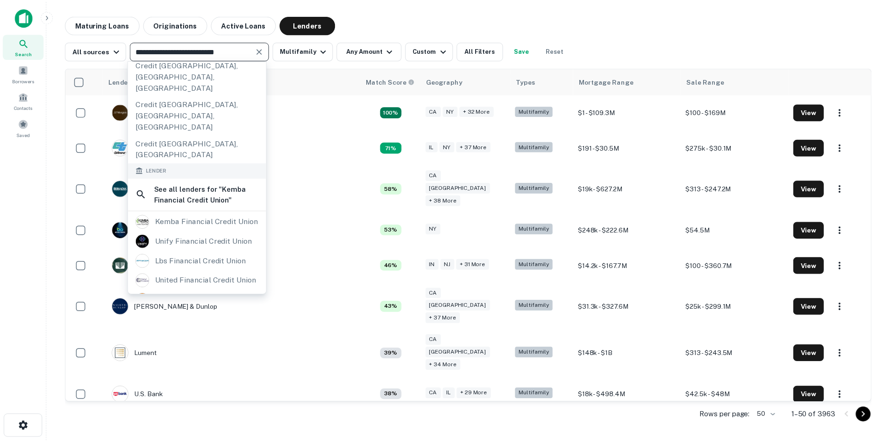
scroll to position [140, 0]
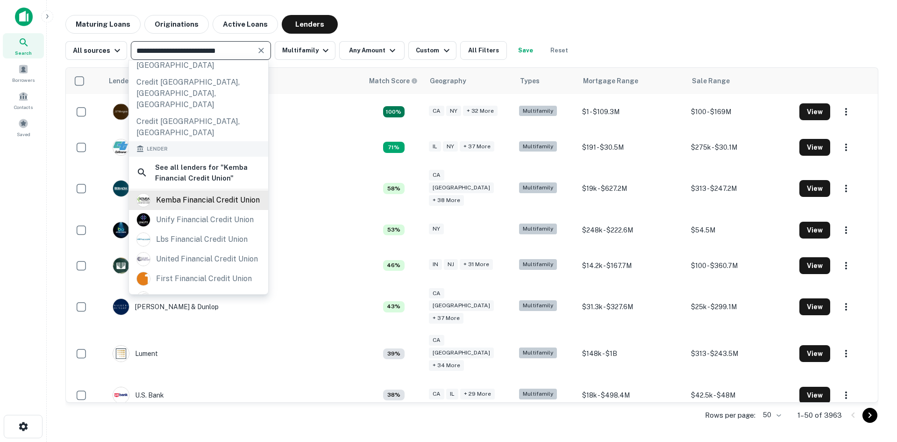
type input "**********"
click at [198, 193] on div "kemba financial credit union" at bounding box center [208, 200] width 104 height 14
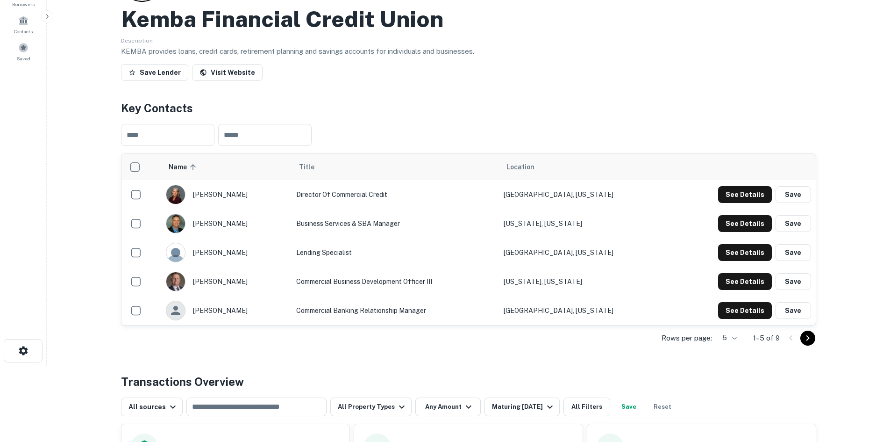
scroll to position [93, 0]
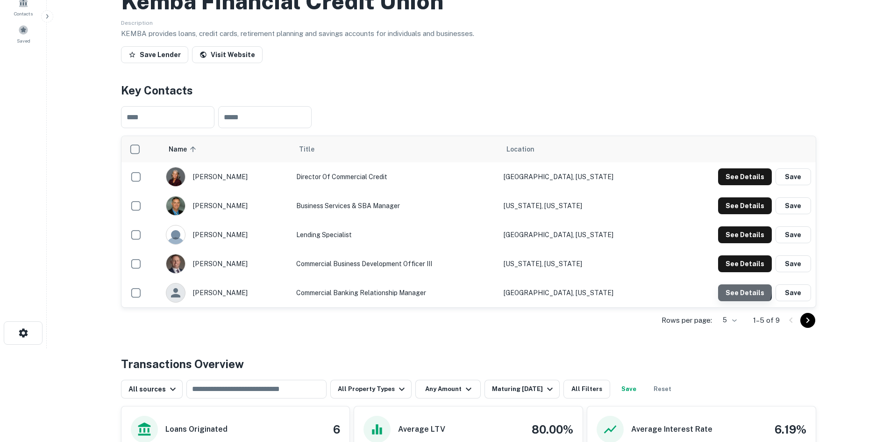
click at [742, 290] on button "See Details" at bounding box center [745, 292] width 54 height 17
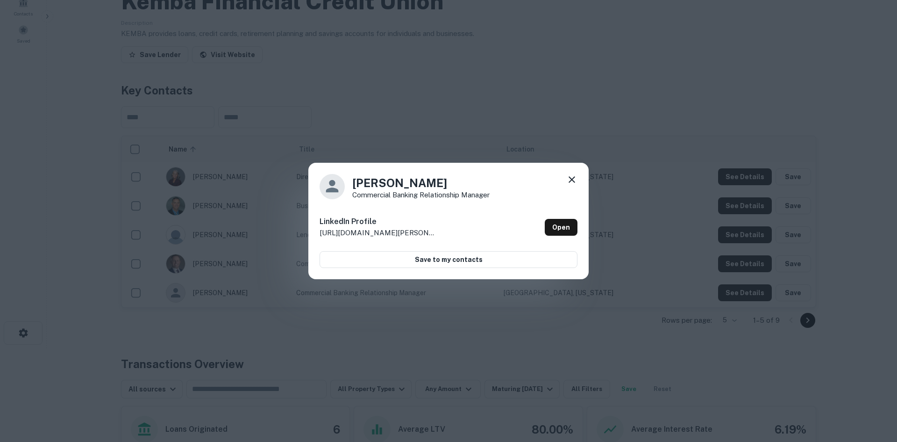
click at [571, 174] on icon at bounding box center [571, 179] width 11 height 11
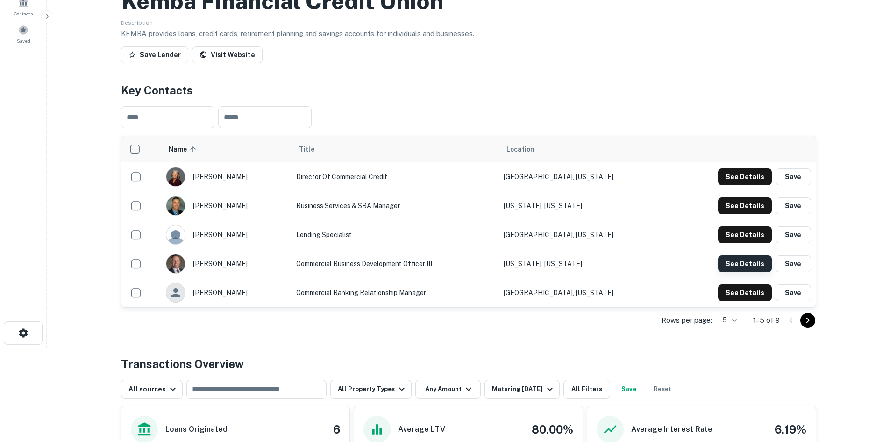
click at [729, 260] on button "See Details" at bounding box center [745, 263] width 54 height 17
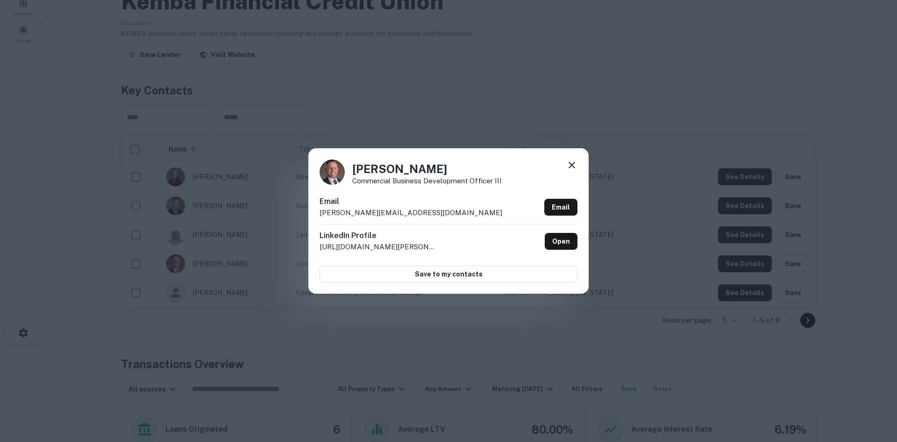
click at [642, 252] on div "[PERSON_NAME] Commercial Business Development Officer III Email [PERSON_NAME][E…" at bounding box center [448, 221] width 897 height 442
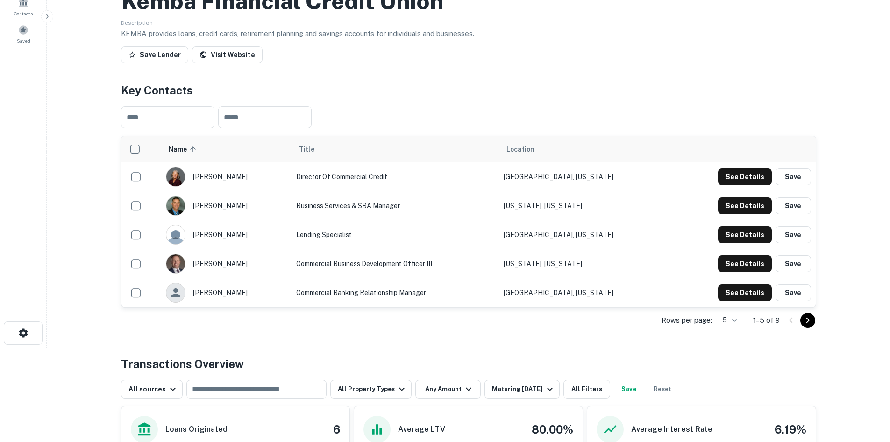
click at [807, 315] on icon "Go to next page" at bounding box center [807, 319] width 11 height 11
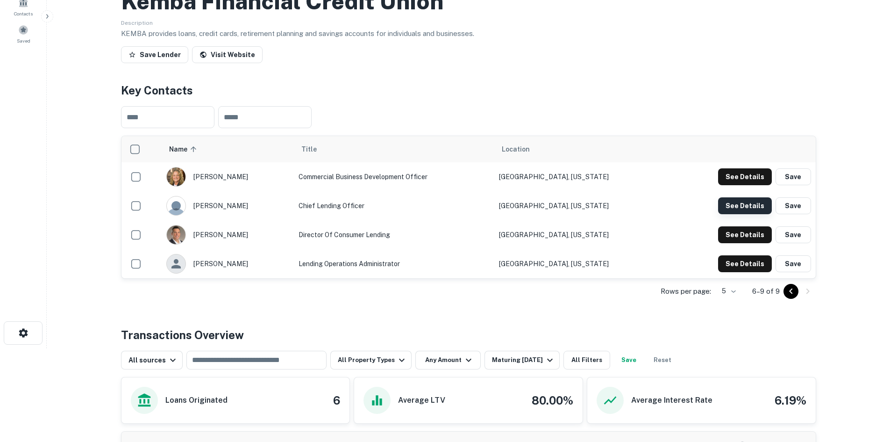
click at [752, 207] on button "See Details" at bounding box center [745, 205] width 54 height 17
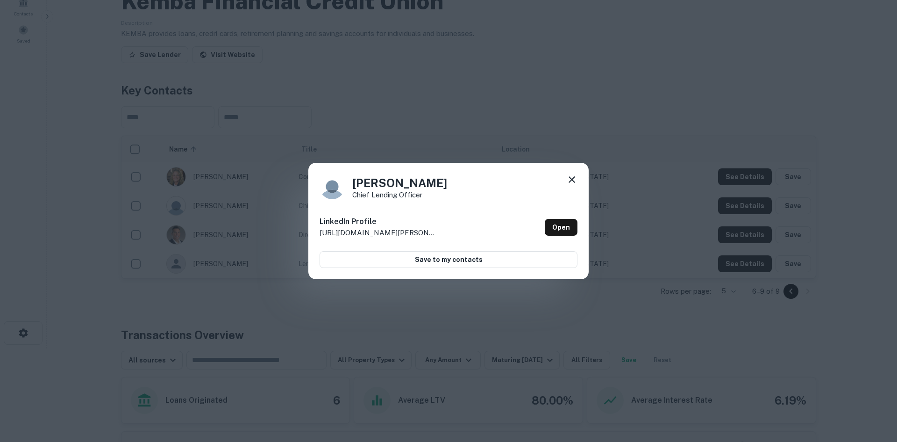
click at [571, 181] on icon at bounding box center [571, 179] width 11 height 11
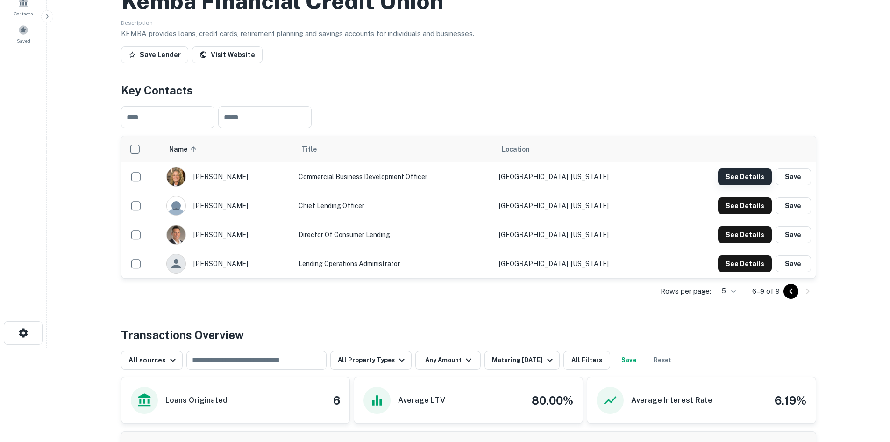
click at [727, 174] on button "See Details" at bounding box center [745, 176] width 54 height 17
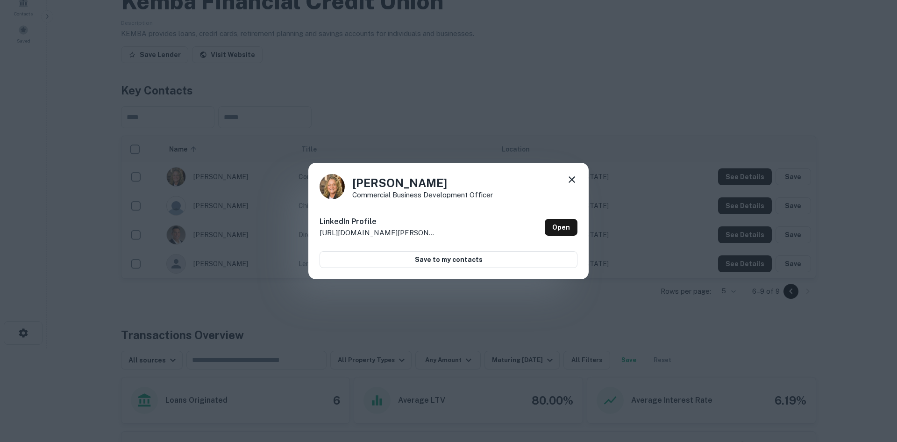
click at [572, 179] on icon at bounding box center [572, 179] width 7 height 7
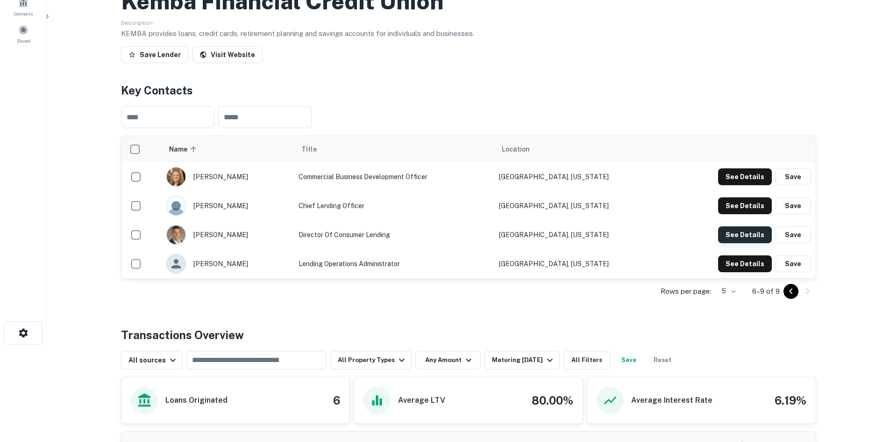
click at [747, 233] on button "See Details" at bounding box center [745, 234] width 54 height 17
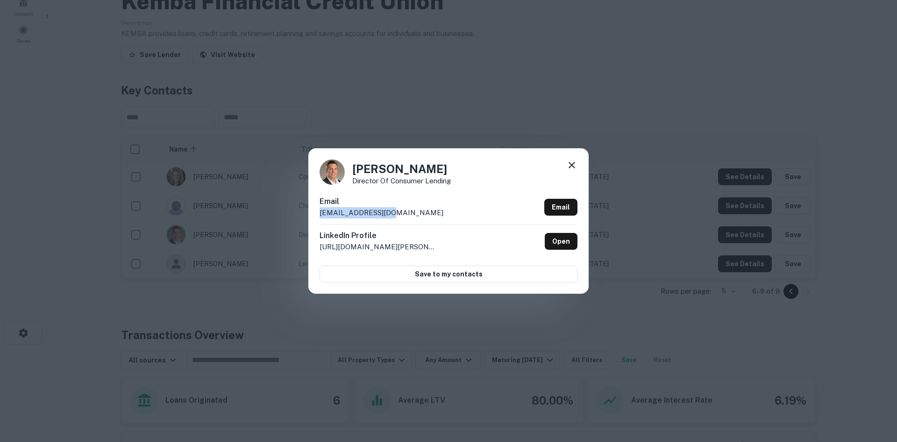
drag, startPoint x: 385, startPoint y: 216, endPoint x: 309, endPoint y: 217, distance: 75.2
click at [309, 217] on div "[PERSON_NAME] Director of Consumer Lending Email [EMAIL_ADDRESS][DOMAIN_NAME] E…" at bounding box center [448, 220] width 280 height 145
drag, startPoint x: 417, startPoint y: 168, endPoint x: 349, endPoint y: 169, distance: 67.8
click at [349, 169] on div "[PERSON_NAME] Director of Consumer Lending" at bounding box center [449, 171] width 258 height 25
drag, startPoint x: 459, startPoint y: 182, endPoint x: 350, endPoint y: 184, distance: 108.9
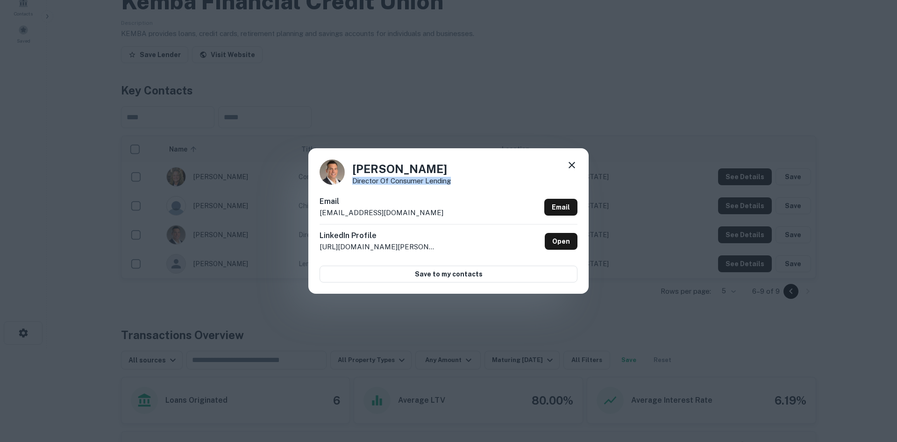
click at [350, 184] on div "[PERSON_NAME] Director of Consumer Lending" at bounding box center [449, 171] width 258 height 25
click at [246, 93] on div "[PERSON_NAME] Director of Consumer Lending Email [EMAIL_ADDRESS][DOMAIN_NAME] E…" at bounding box center [448, 221] width 897 height 442
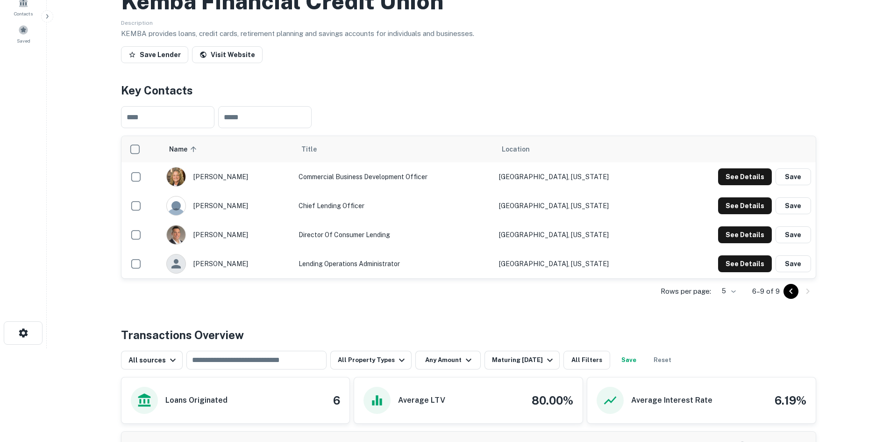
scroll to position [0, 0]
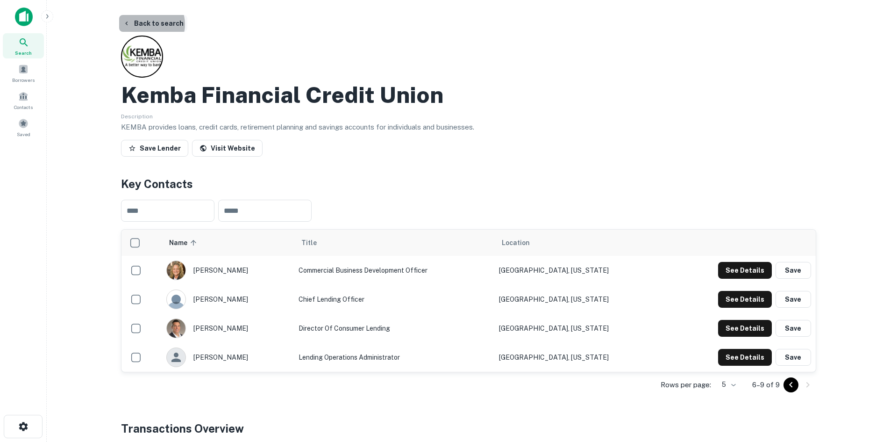
click at [149, 24] on button "Back to search" at bounding box center [153, 23] width 68 height 17
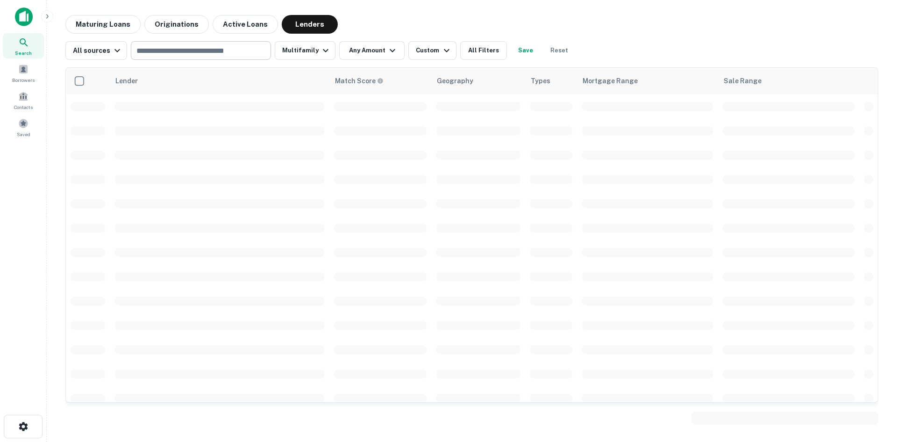
click at [177, 50] on input "text" at bounding box center [200, 50] width 133 height 13
paste input "**********"
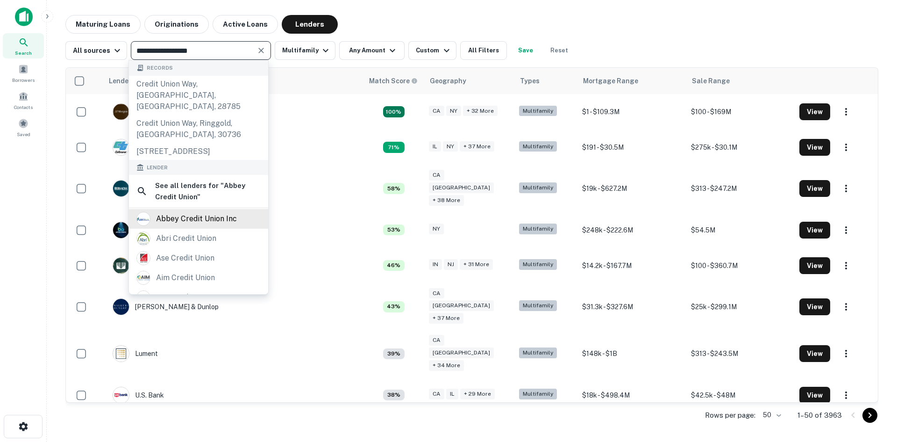
type input "**********"
click at [169, 219] on div "abbey credit union inc" at bounding box center [196, 219] width 81 height 14
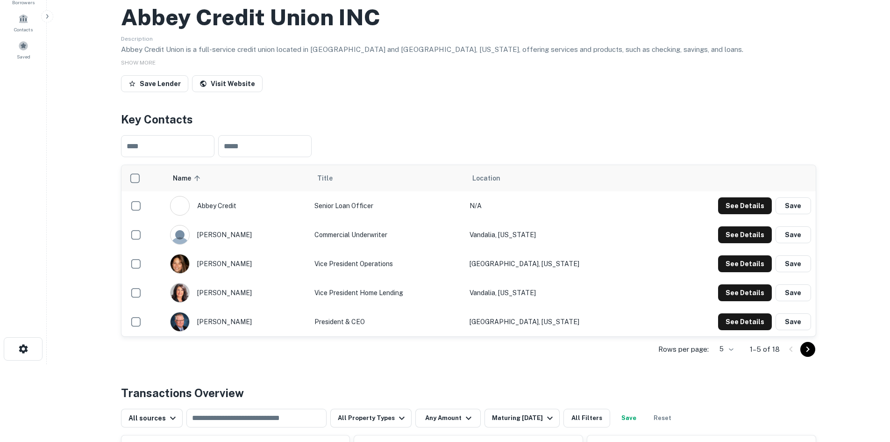
scroll to position [93, 0]
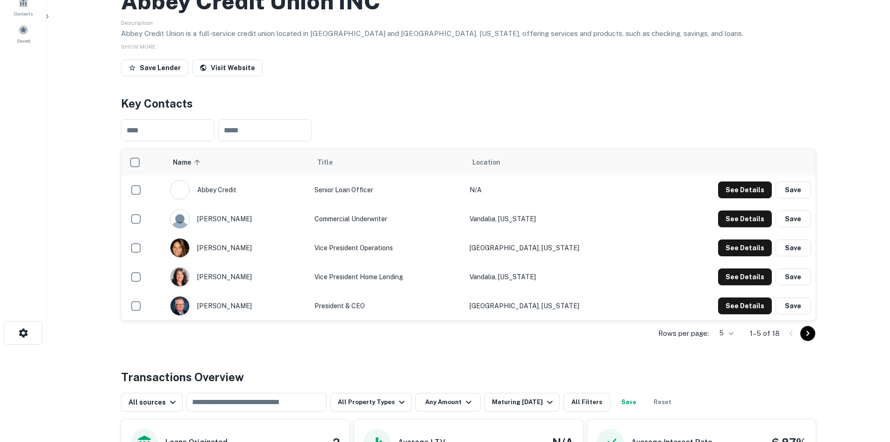
click at [806, 334] on icon "Go to next page" at bounding box center [807, 333] width 11 height 11
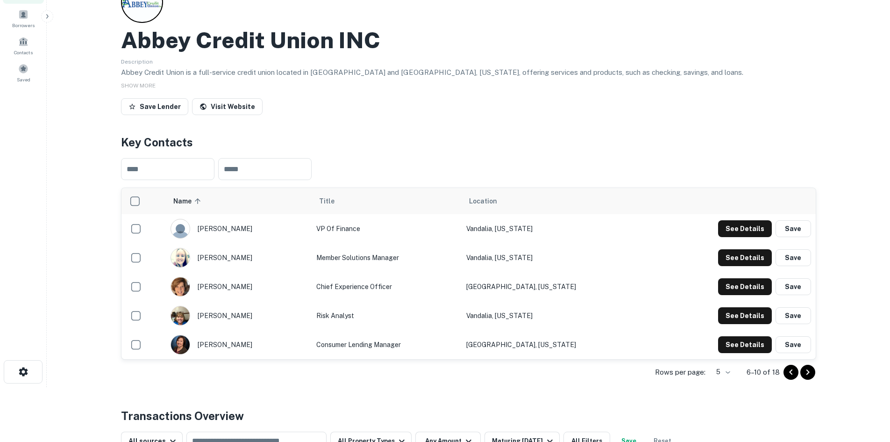
scroll to position [47, 0]
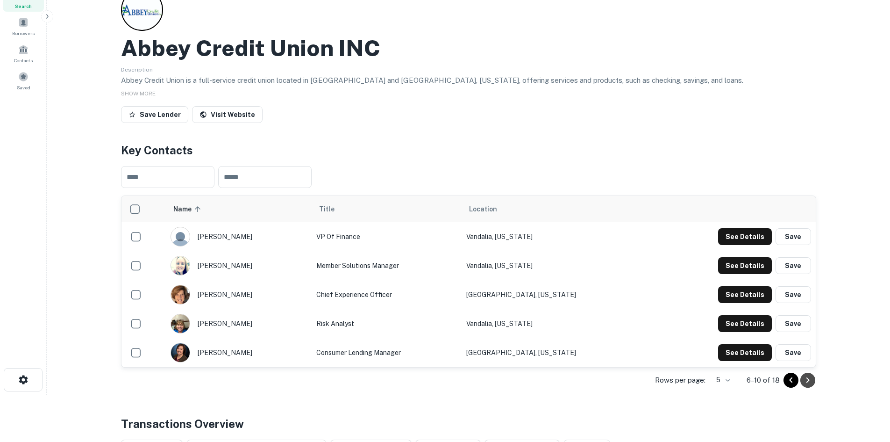
click at [805, 380] on icon "Go to next page" at bounding box center [807, 379] width 11 height 11
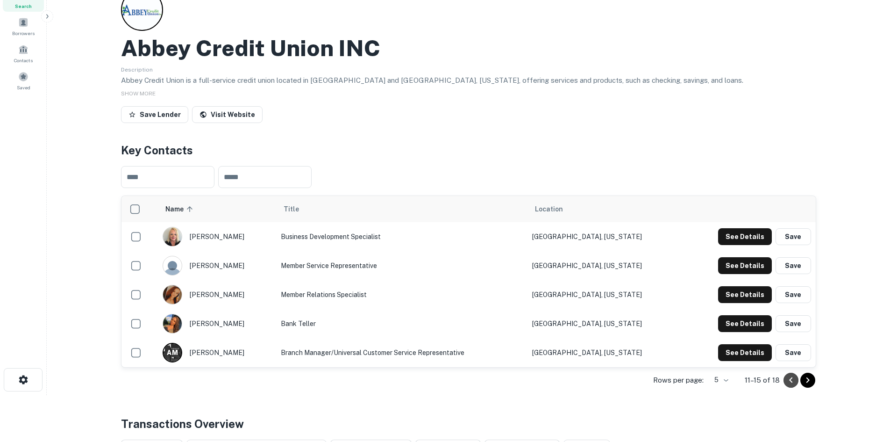
click at [794, 381] on icon "Go to previous page" at bounding box center [790, 379] width 11 height 11
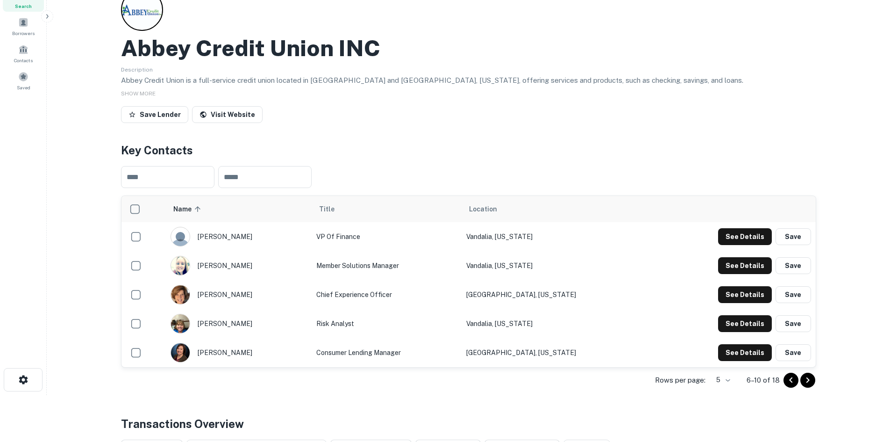
click at [794, 381] on icon "Go to previous page" at bounding box center [790, 379] width 11 height 11
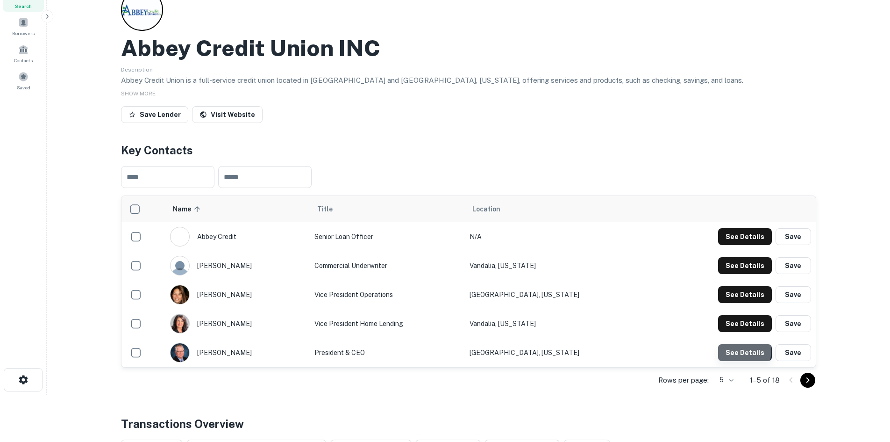
click at [728, 350] on button "See Details" at bounding box center [745, 352] width 54 height 17
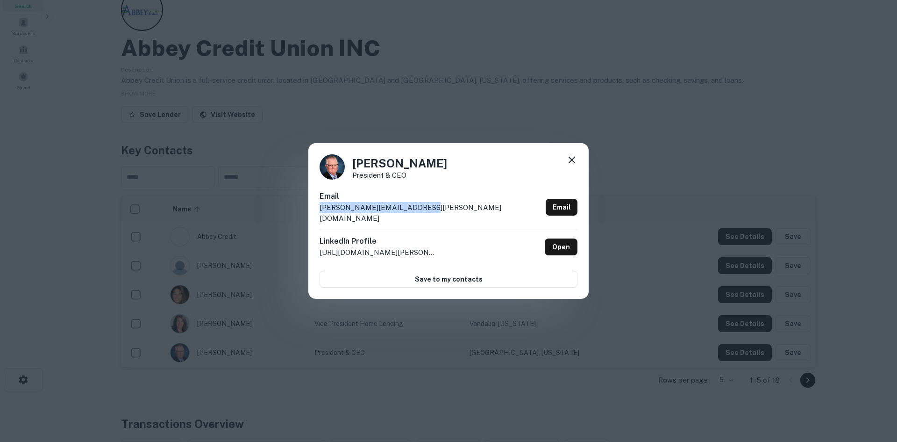
drag, startPoint x: 432, startPoint y: 212, endPoint x: 307, endPoint y: 213, distance: 124.8
click at [307, 213] on div "[PERSON_NAME] President & CEO Email [PERSON_NAME][EMAIL_ADDRESS][PERSON_NAME][D…" at bounding box center [448, 221] width 897 height 442
drag, startPoint x: 454, startPoint y: 168, endPoint x: 338, endPoint y: 169, distance: 116.4
click at [338, 169] on div "[PERSON_NAME] President & CEO" at bounding box center [449, 166] width 258 height 25
drag, startPoint x: 414, startPoint y: 182, endPoint x: 354, endPoint y: 178, distance: 59.9
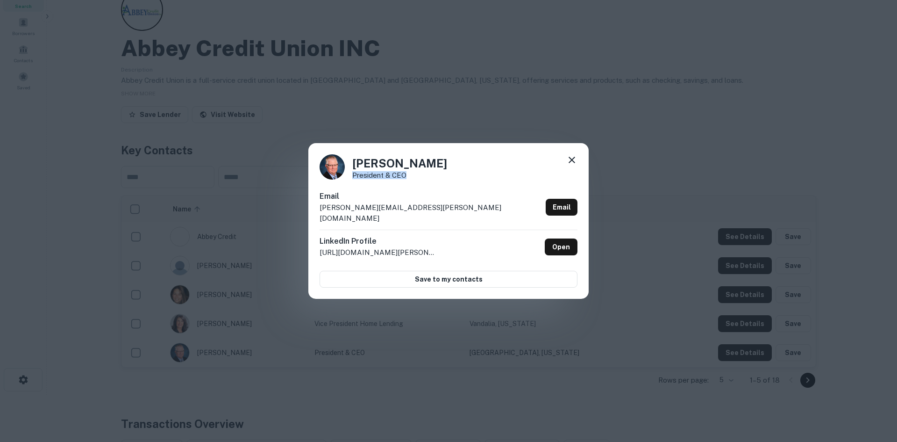
click at [354, 178] on p "President & CEO" at bounding box center [399, 174] width 95 height 7
drag, startPoint x: 542, startPoint y: 112, endPoint x: 402, endPoint y: 71, distance: 146.2
click at [540, 110] on div "[PERSON_NAME] President & CEO Email [PERSON_NAME][EMAIL_ADDRESS][PERSON_NAME][D…" at bounding box center [448, 221] width 897 height 442
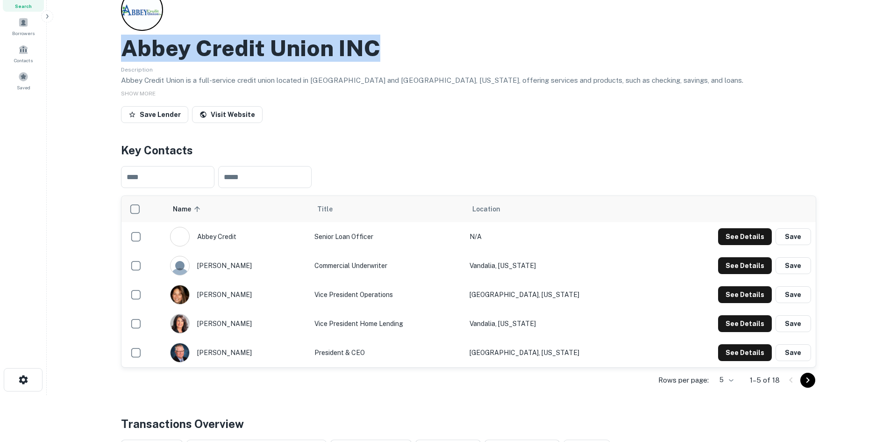
drag, startPoint x: 379, startPoint y: 60, endPoint x: 119, endPoint y: 49, distance: 260.5
click at [119, 49] on div "Back to search Abbey Credit Union INC Description Abbey Credit Union is a full-…" at bounding box center [469, 343] width 718 height 750
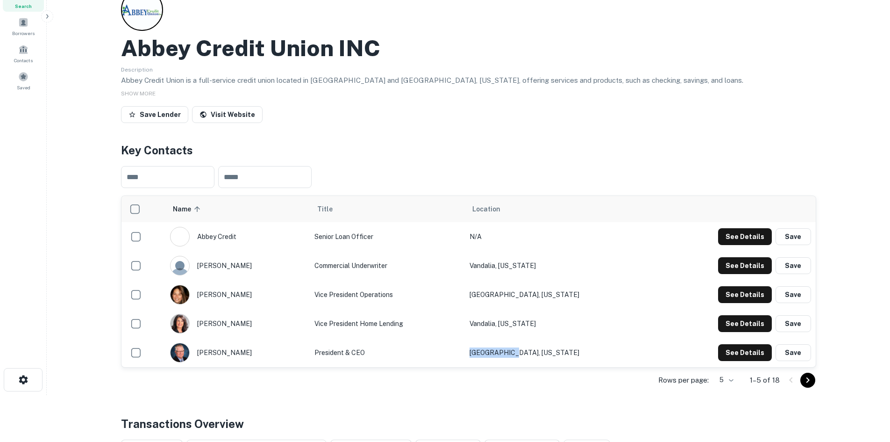
drag, startPoint x: 557, startPoint y: 352, endPoint x: 520, endPoint y: 352, distance: 36.9
click at [520, 352] on tr "[PERSON_NAME] President & CEO [GEOGRAPHIC_DATA], [US_STATE] See Details Save" at bounding box center [468, 352] width 694 height 29
click at [212, 54] on h2 "Abbey Credit Union INC" at bounding box center [250, 48] width 259 height 27
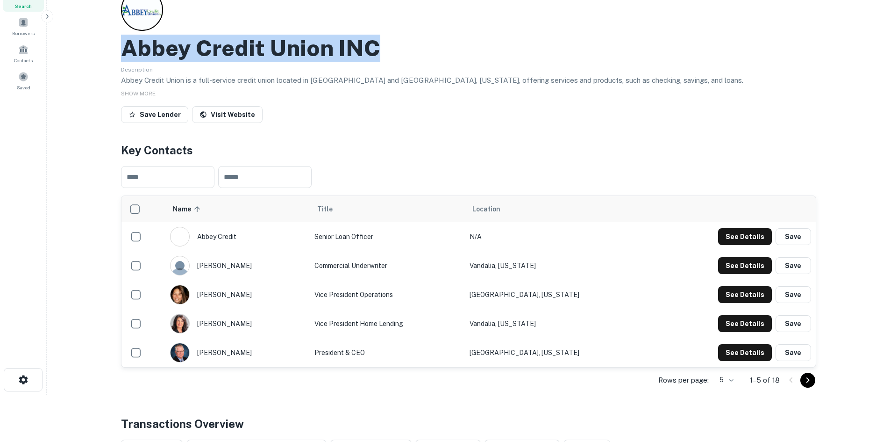
click at [212, 54] on h2 "Abbey Credit Union INC" at bounding box center [250, 48] width 259 height 27
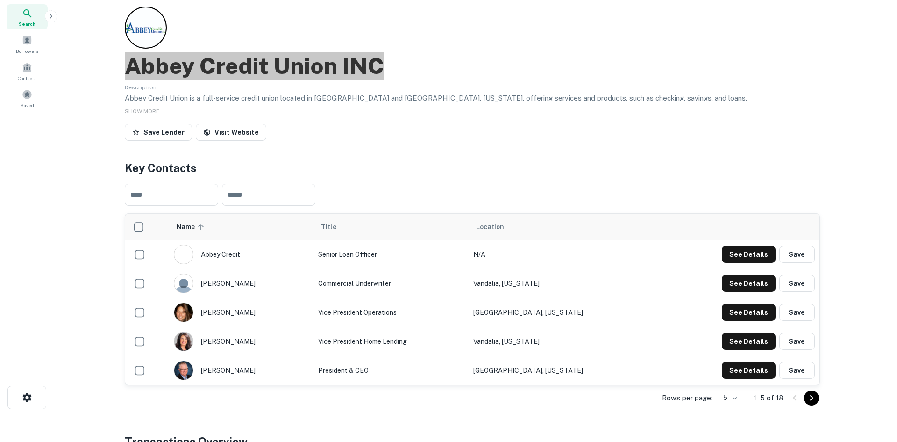
scroll to position [0, 0]
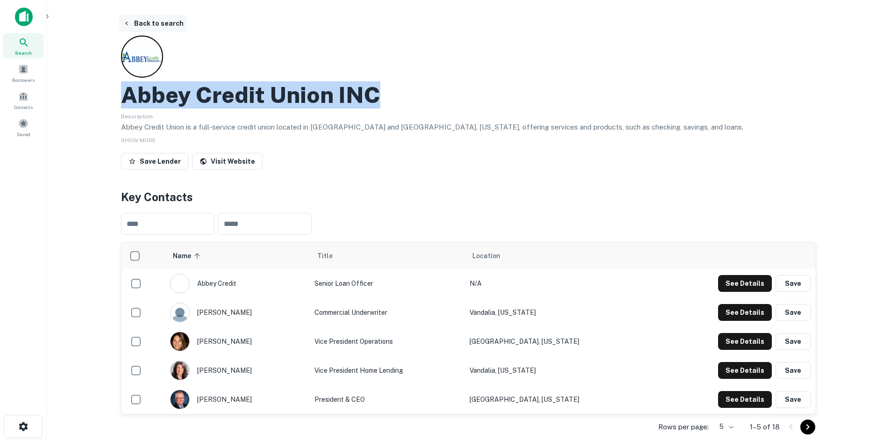
drag, startPoint x: 150, startPoint y: 24, endPoint x: 166, endPoint y: 24, distance: 15.4
click at [150, 24] on button "Back to search" at bounding box center [153, 23] width 68 height 17
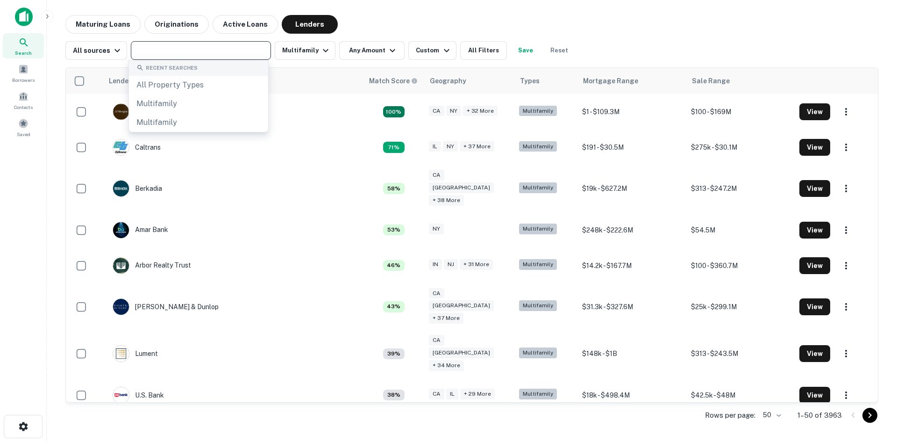
click at [190, 49] on input "text" at bounding box center [200, 50] width 133 height 13
paste input "**********"
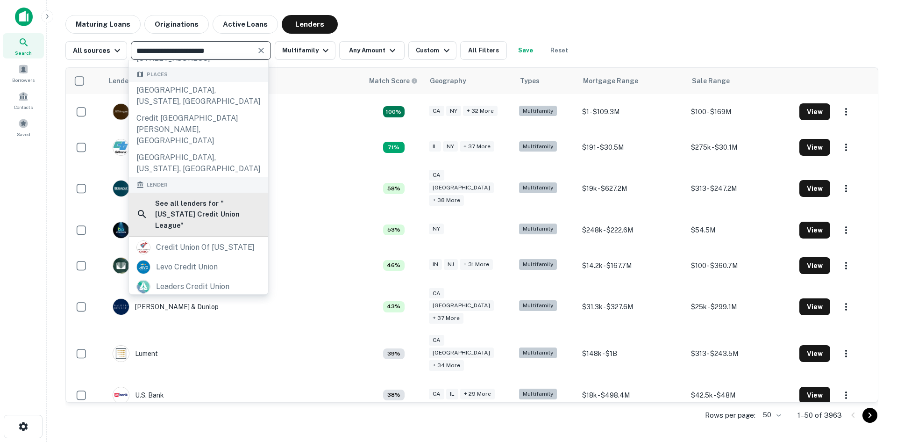
scroll to position [93, 0]
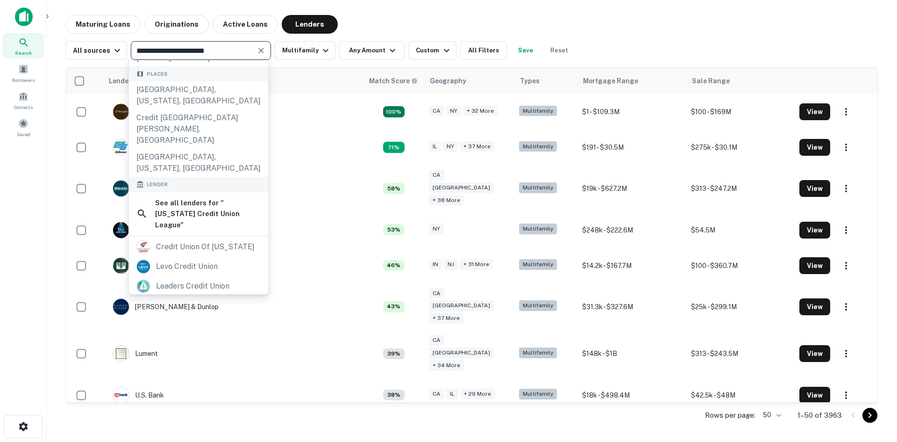
type input "**********"
click at [26, 221] on div "Search Borrowers Contacts Saved" at bounding box center [23, 206] width 46 height 413
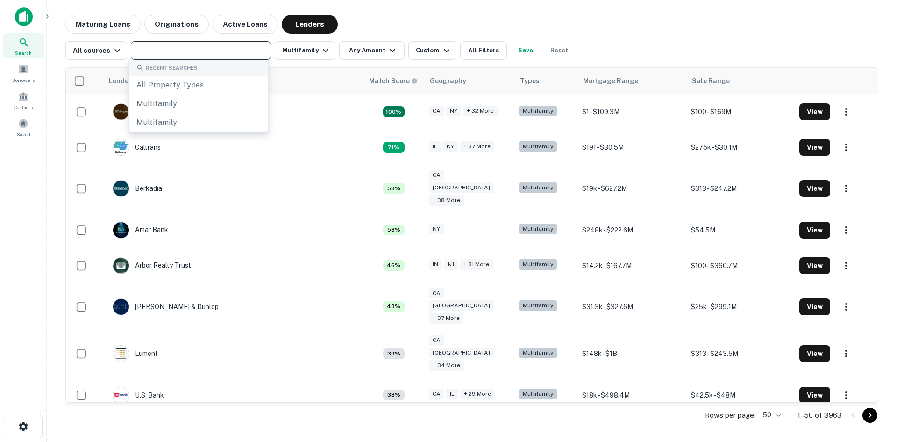
click at [173, 49] on input "text" at bounding box center [200, 50] width 133 height 13
paste input "**********"
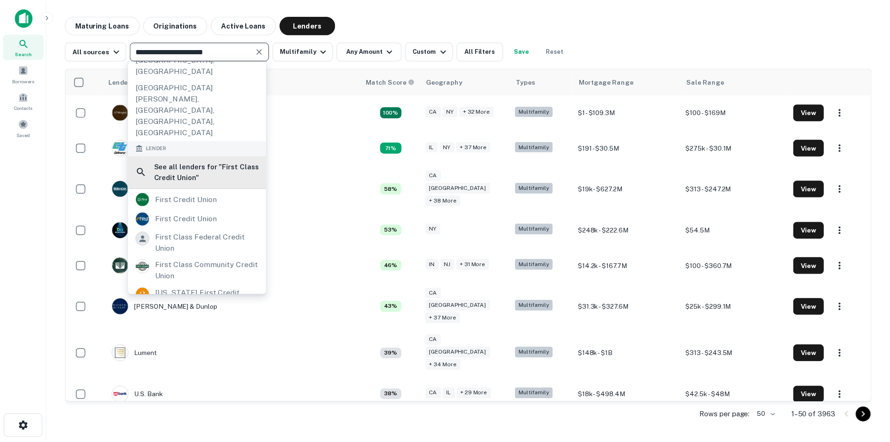
scroll to position [187, 0]
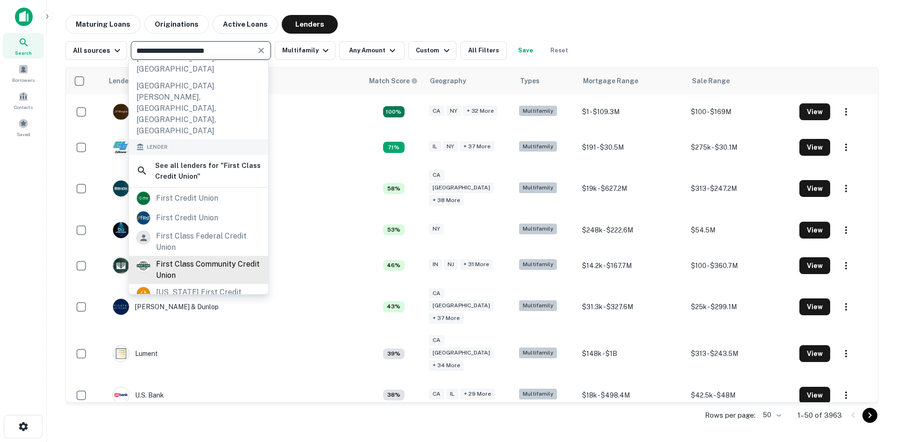
type input "**********"
click at [199, 258] on div "first class community credit union" at bounding box center [208, 269] width 105 height 22
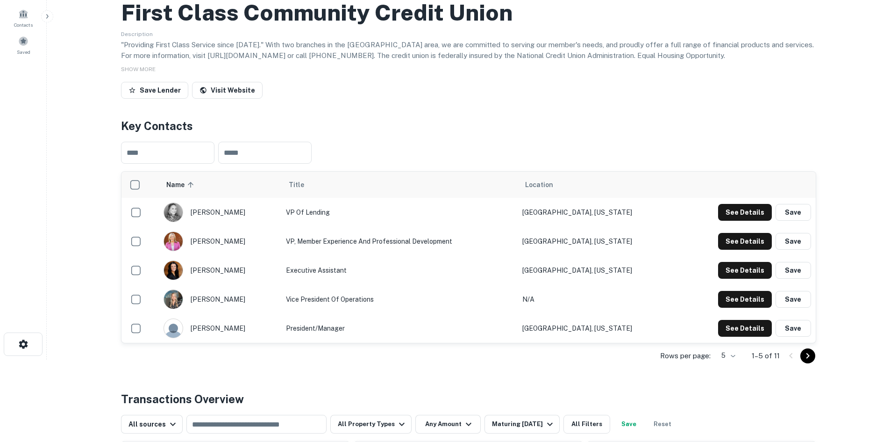
scroll to position [93, 0]
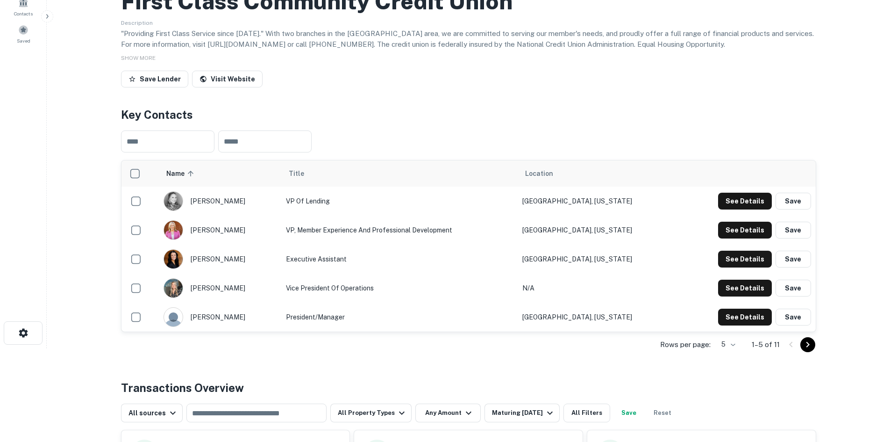
click at [812, 345] on icon "Go to next page" at bounding box center [807, 344] width 11 height 11
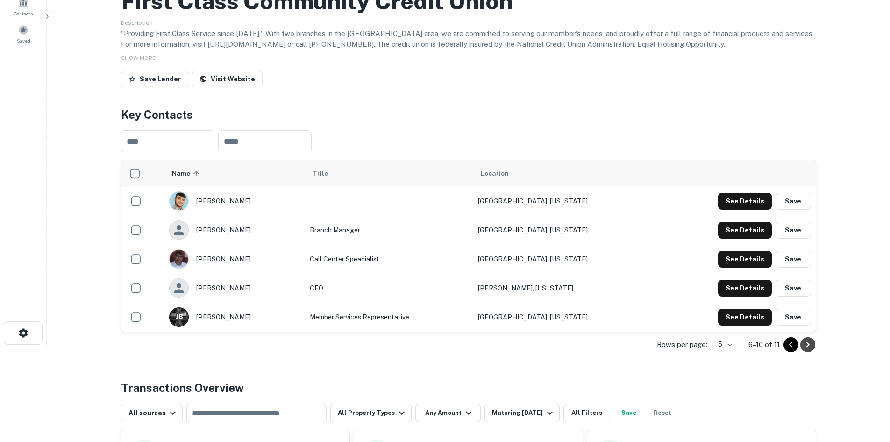
click at [812, 345] on icon "Go to next page" at bounding box center [807, 344] width 11 height 11
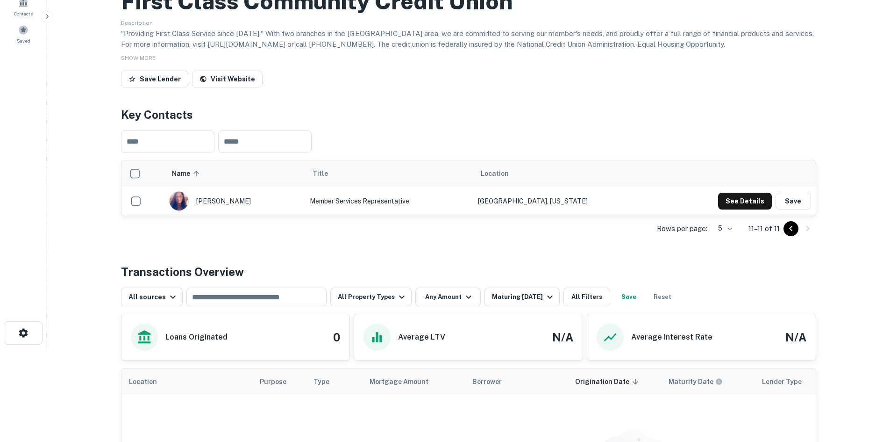
click at [792, 229] on icon "Go to previous page" at bounding box center [790, 228] width 11 height 11
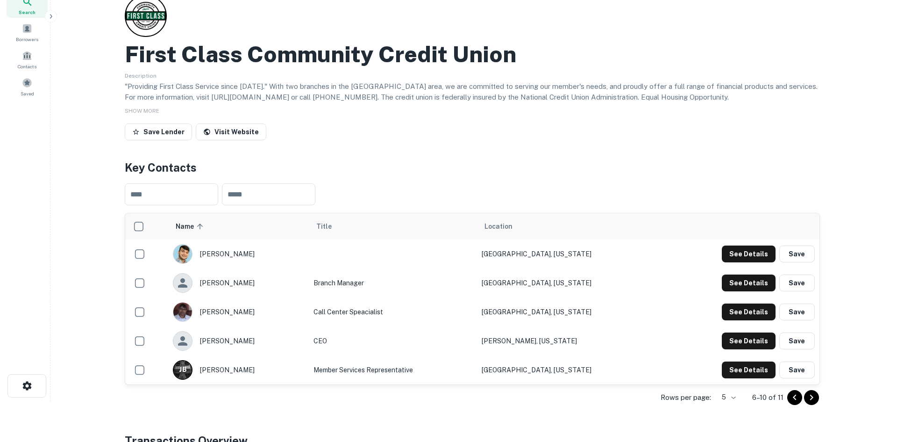
scroll to position [0, 0]
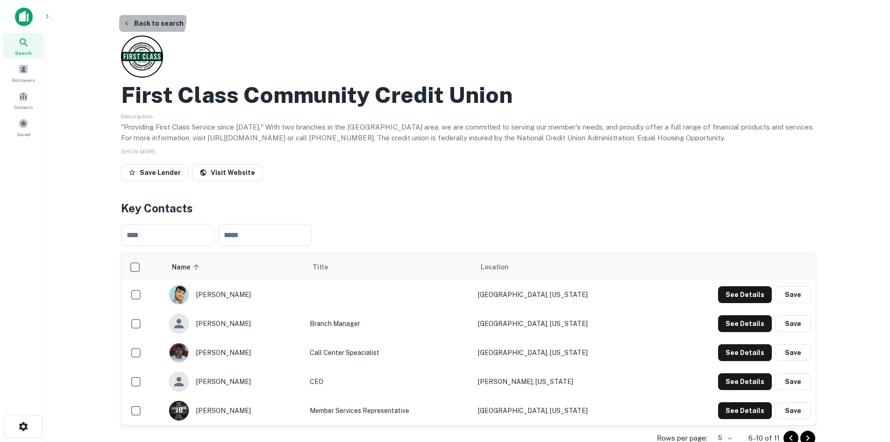
click at [141, 18] on button "Back to search" at bounding box center [153, 23] width 68 height 17
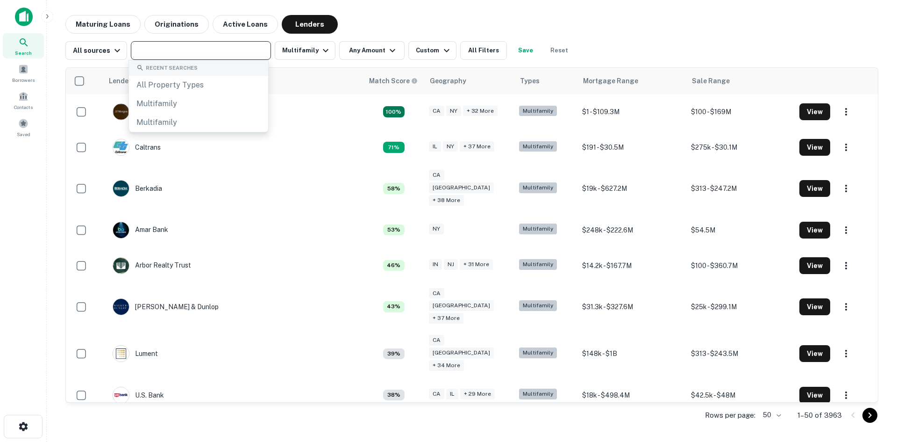
click at [157, 50] on input "text" at bounding box center [200, 50] width 133 height 13
paste input "**********"
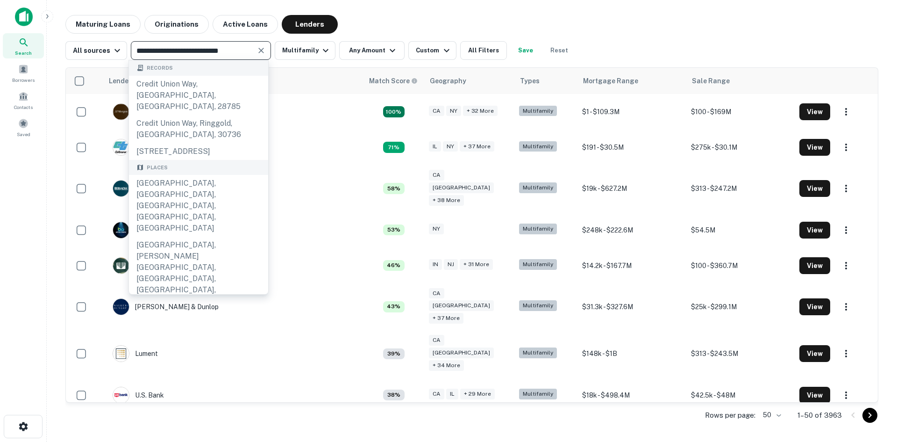
type input "**********"
